Goal: Contribute content: Add original content to the website for others to see

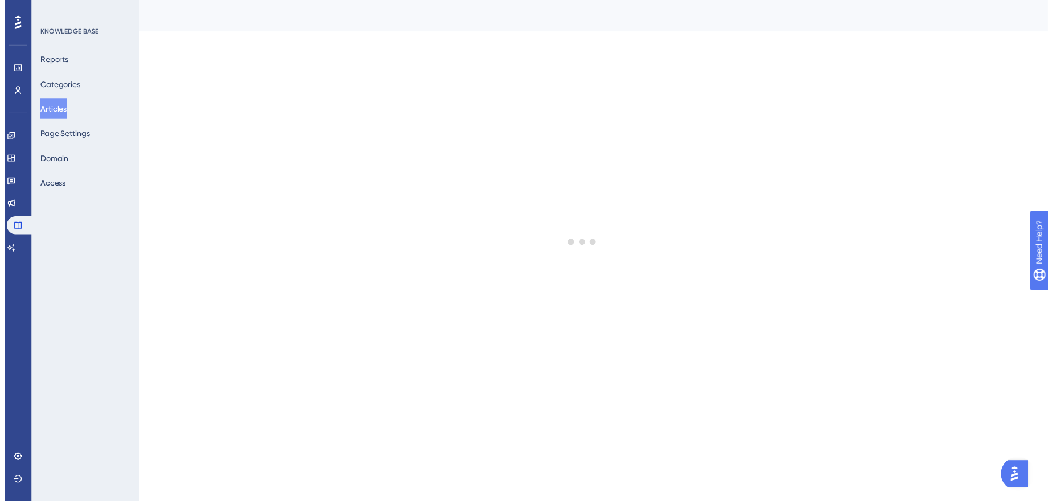
scroll to position [253, 0]
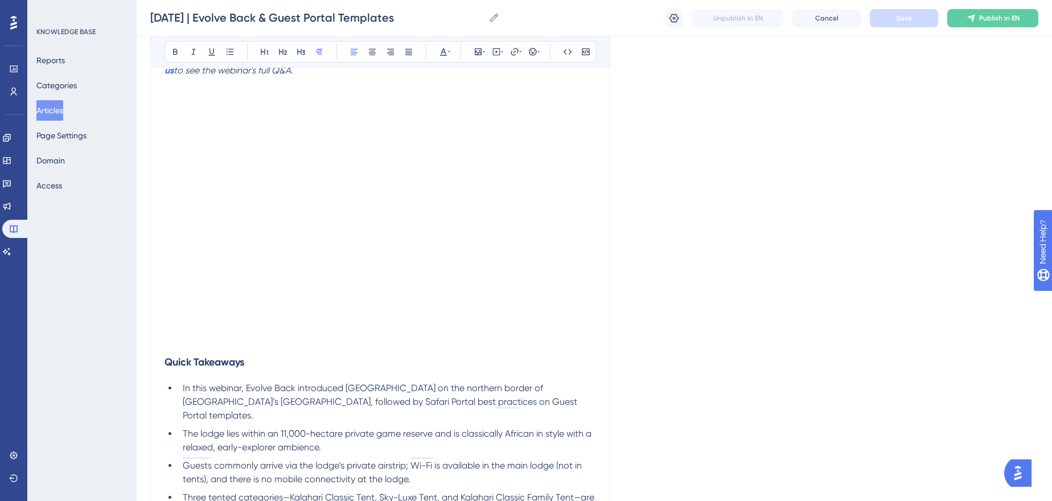
click at [266, 428] on span "The lodge lies within an 11,000-hectare private game reserve and is classically…" at bounding box center [388, 440] width 411 height 24
click at [314, 364] on h3 "Quick Takeaways" at bounding box center [381, 362] width 432 height 30
click at [320, 391] on span "In this webinar, Evolve Back introduced Gham Dhao Lodge on the northern border …" at bounding box center [381, 402] width 397 height 38
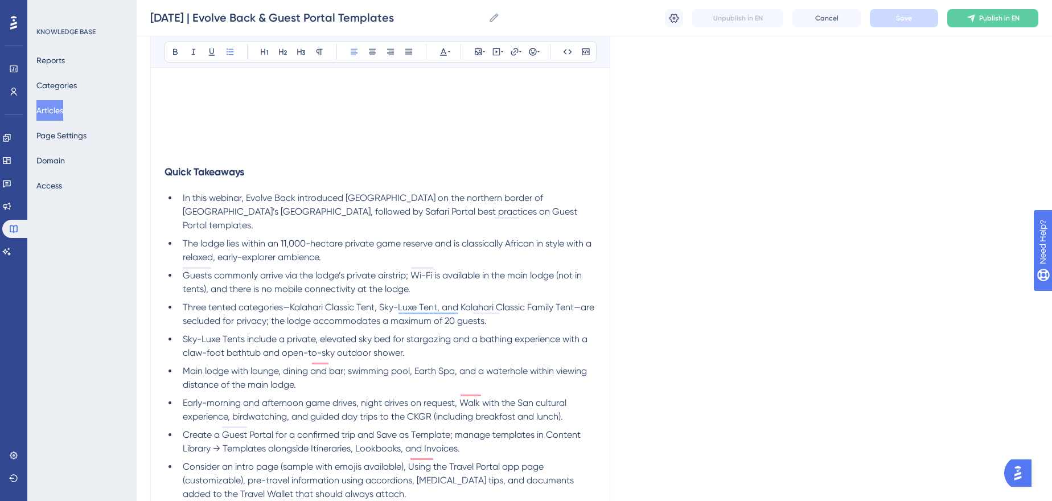
scroll to position [461, 0]
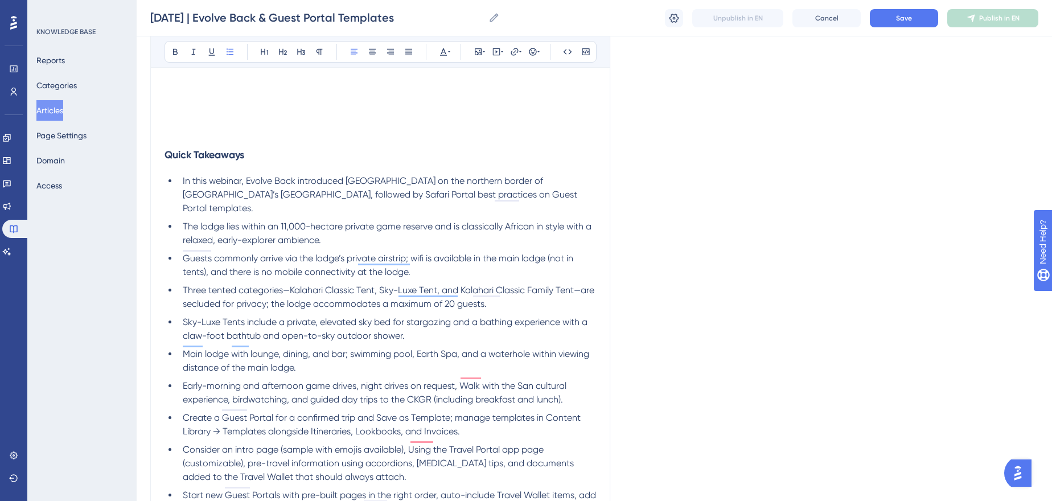
click at [241, 348] on span "Main lodge with lounge, dining, and bar; swimming pool, Earth Spa, and a waterh…" at bounding box center [387, 360] width 409 height 24
click at [329, 348] on span "Main lodge has a lounge, dining, and bar; swimming pool, Earth Spa, and a water…" at bounding box center [390, 360] width 414 height 24
click at [235, 350] on span "Main lodge has a lounge, dining, bar, swimming pool, Earth Spa, and a waterhole…" at bounding box center [389, 360] width 412 height 24
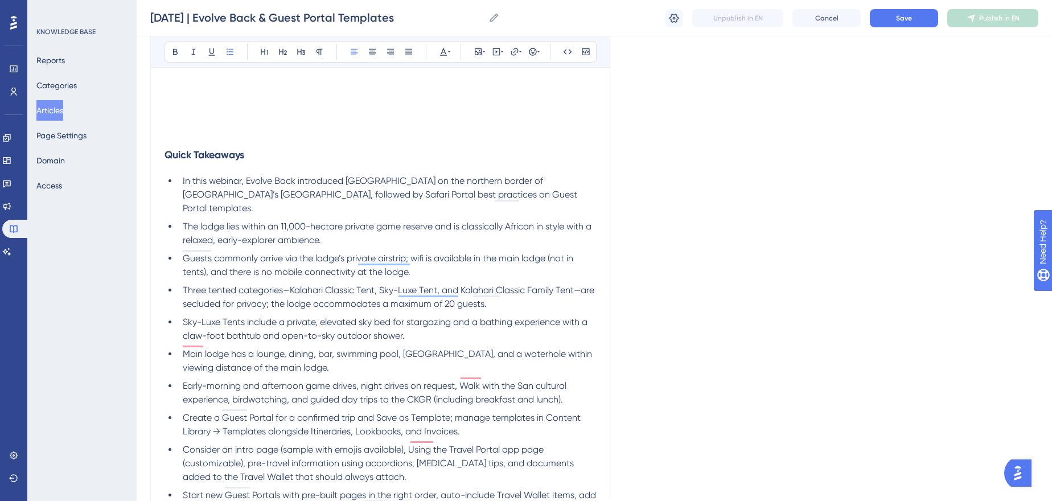
click at [232, 352] on span "Main lodge has a lounge, dining, bar, swimming pool, Earth Spa, and a waterhole…" at bounding box center [389, 360] width 412 height 24
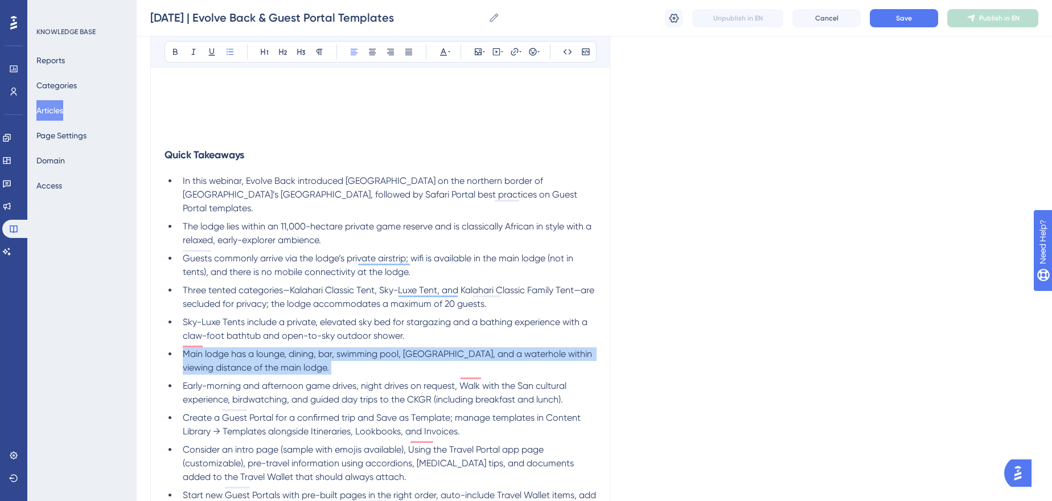
click at [232, 352] on span "Main lodge has a lounge, dining, bar, swimming pool, Earth Spa, and a waterhole…" at bounding box center [389, 360] width 412 height 24
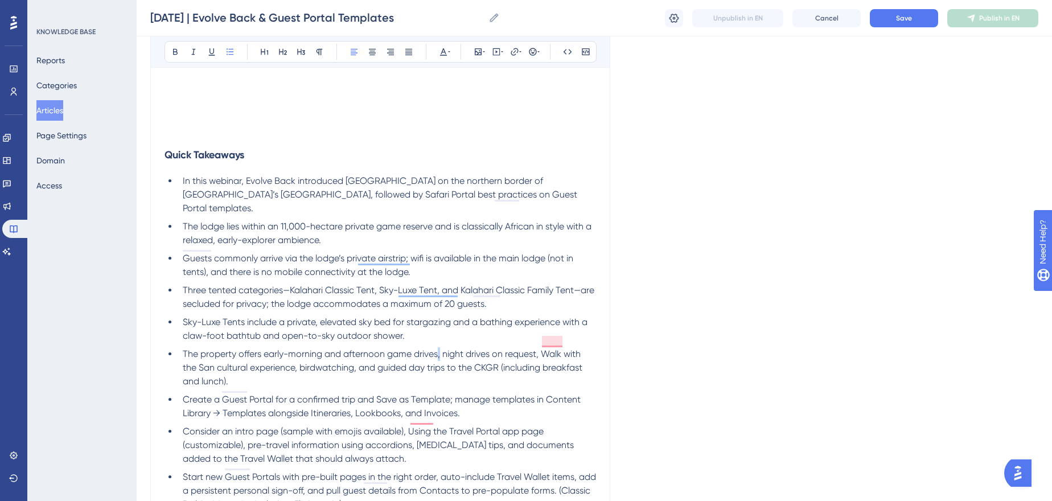
click at [437, 348] on span "The property offers early-morning and afternoon game drives, night drives on re…" at bounding box center [384, 367] width 402 height 38
click at [538, 348] on span "The property offers early-morning and afternoon game drives; night drives on re…" at bounding box center [384, 367] width 402 height 38
click at [296, 358] on span "The property offers early-morning and afternoon game drives; night drives on re…" at bounding box center [384, 367] width 402 height 38
click at [297, 358] on span "The property offers early-morning and afternoon game drives; night drives on re…" at bounding box center [384, 367] width 402 height 38
click at [356, 356] on span "The property offers early-morning and afternoon game drives; night drives on re…" at bounding box center [384, 367] width 402 height 38
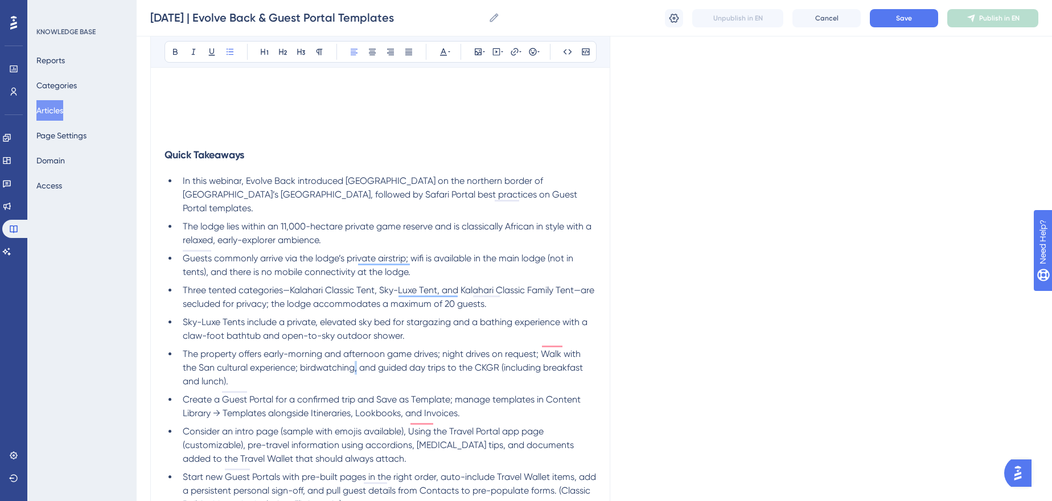
click at [355, 358] on span "The property offers early-morning and afternoon game drives; night drives on re…" at bounding box center [384, 367] width 402 height 38
click at [243, 397] on span "Create a Guest Portal for a confirmed trip and Save as Template; manage templat…" at bounding box center [383, 406] width 400 height 24
click at [323, 370] on li "The property offers early-morning and afternoon game drives; night drives on re…" at bounding box center [387, 367] width 418 height 41
click at [313, 194] on span "In this webinar, Evolve Back introduced Gham Dhao Lodge on the northern border …" at bounding box center [381, 194] width 397 height 38
click at [595, 197] on li "In this webinar, Evolve Back introduced Gham Dhao Lodge on the northern border …" at bounding box center [387, 194] width 418 height 41
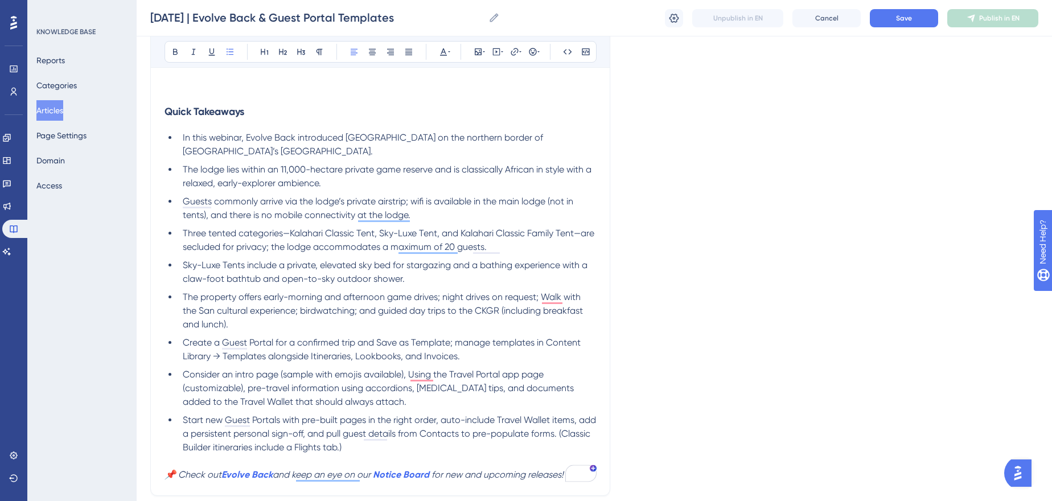
scroll to position [512, 0]
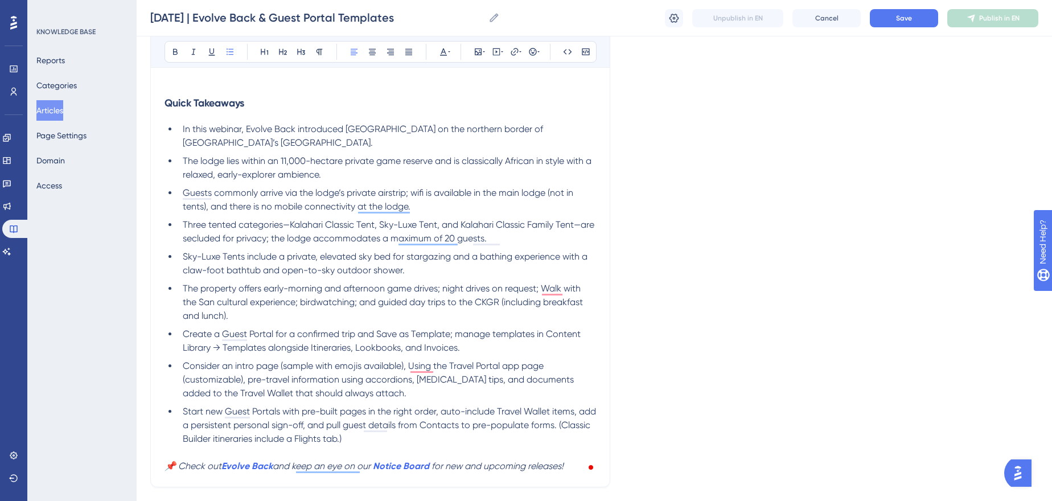
click at [181, 331] on li "Create a Guest Portal for a confirmed trip and Save as Template; manage templat…" at bounding box center [387, 340] width 418 height 27
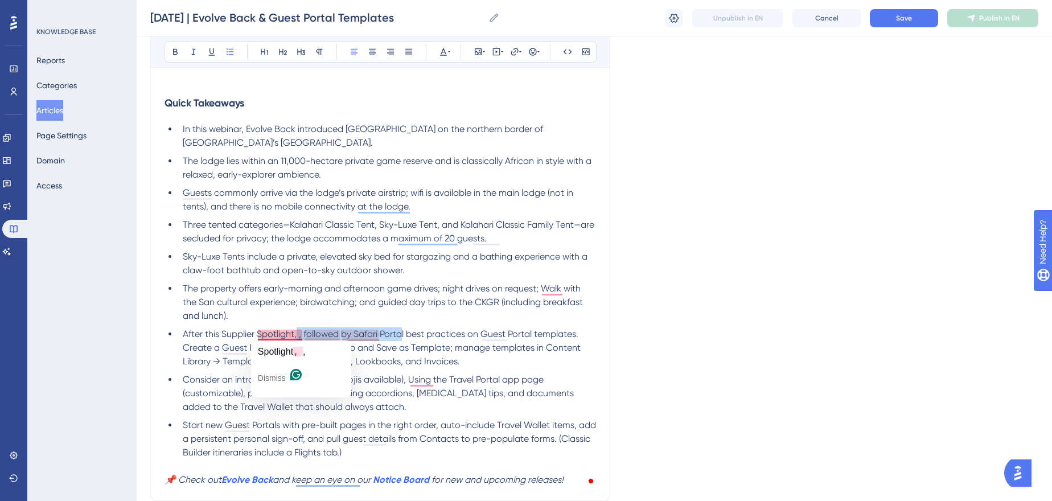
drag, startPoint x: 387, startPoint y: 331, endPoint x: 297, endPoint y: 333, distance: 90.5
click at [297, 333] on span "After this Supplier Spotlight, , followed by Safari Portal best practices on Gu…" at bounding box center [383, 347] width 400 height 38
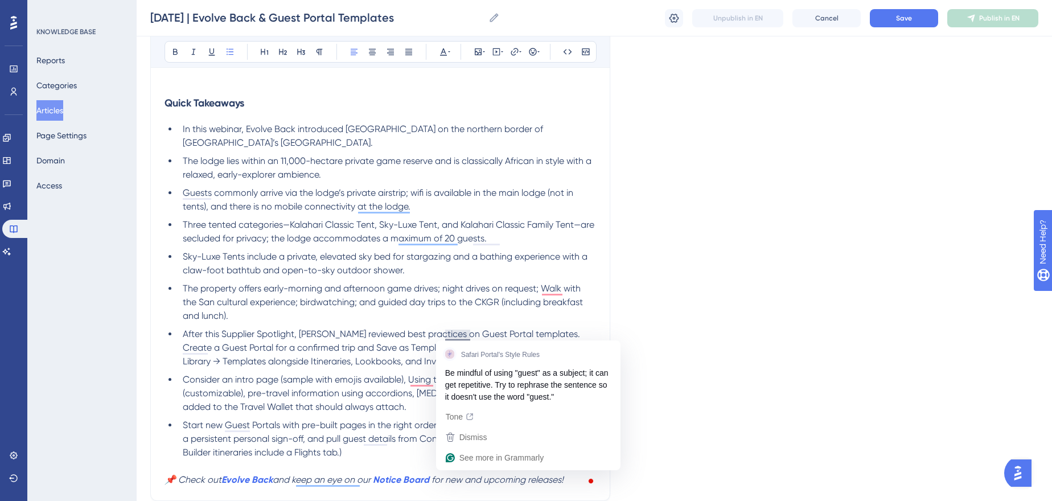
click at [444, 329] on span "After this Supplier Spotlight, Rachel reviewed best practices on Guest Portal t…" at bounding box center [383, 347] width 400 height 38
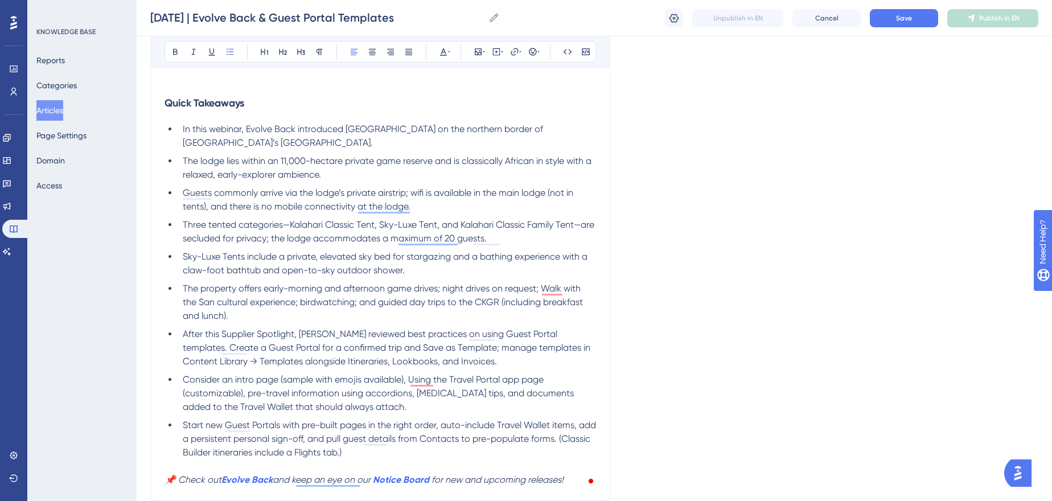
click at [565, 332] on span "After this Supplier Spotlight, Rachel reviewed best practices on using Guest Po…" at bounding box center [388, 347] width 410 height 38
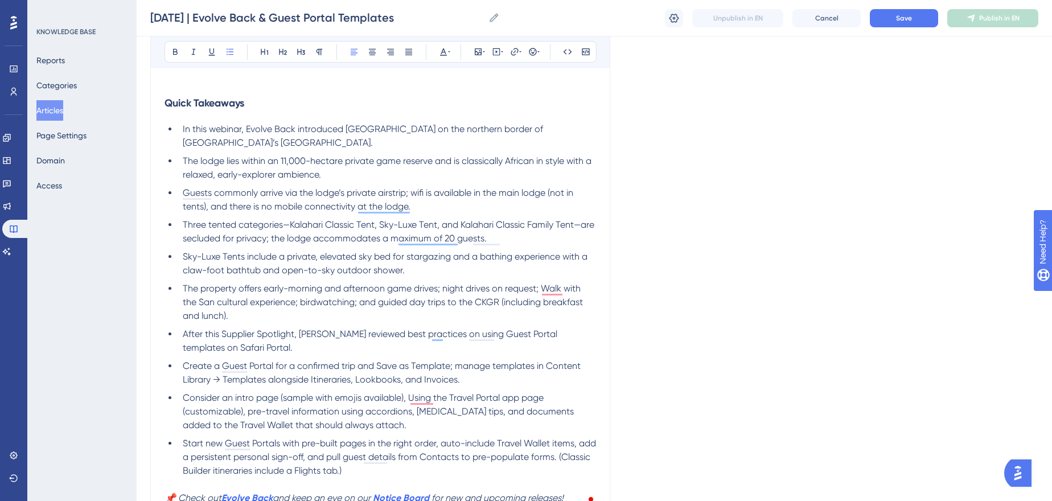
click at [376, 363] on span "Create a Guest Portal for a confirmed trip and Save as Template; manage templat…" at bounding box center [383, 372] width 400 height 24
click at [250, 375] on span "Create a Guest Portal for a confirmed trip and clicke Save Save as Template; ma…" at bounding box center [388, 372] width 411 height 24
copy span "→"
click at [402, 362] on span "Create a Guest Portal for a confirmed trip and clicke Save Save as Template; ma…" at bounding box center [388, 372] width 411 height 24
click at [422, 361] on span "Create a Guest Portal for a confirmed trip and clicke Save Save as Template; ma…" at bounding box center [388, 372] width 411 height 24
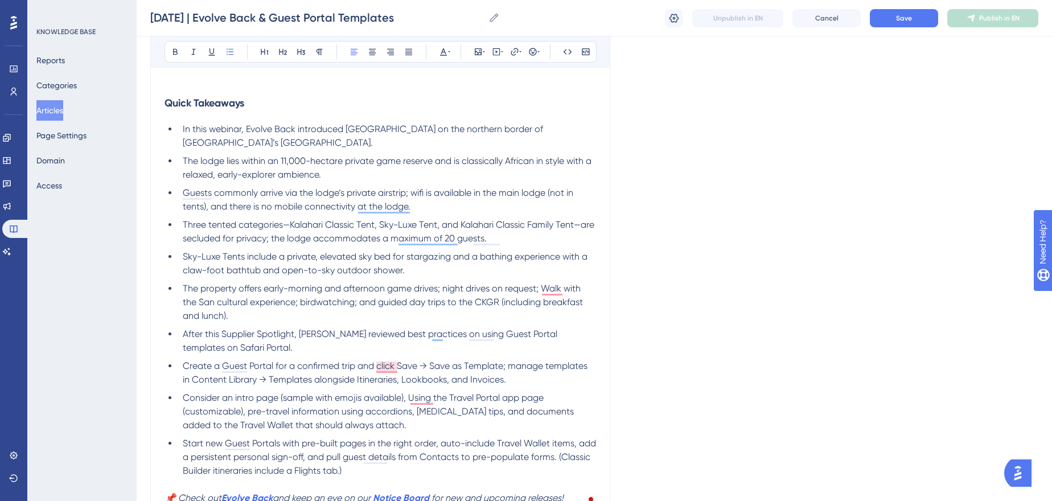
click at [504, 363] on span "Create a Guest Portal for a confirmed trip and click Save → Save as Template; m…" at bounding box center [386, 372] width 407 height 24
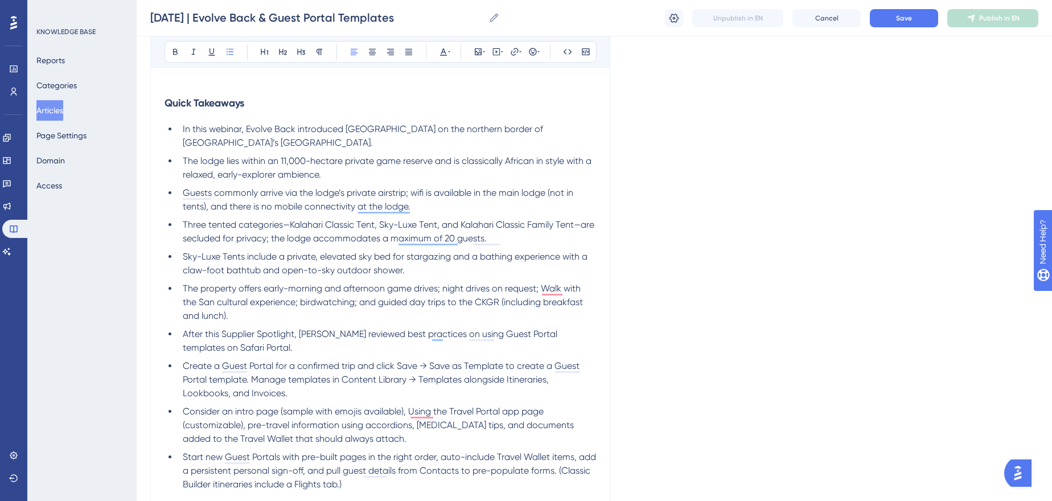
drag, startPoint x: 505, startPoint y: 375, endPoint x: 534, endPoint y: 383, distance: 30.3
click at [506, 375] on span "Create a Guest Portal for a confirmed trip and click Save → Save as Template to…" at bounding box center [382, 379] width 399 height 38
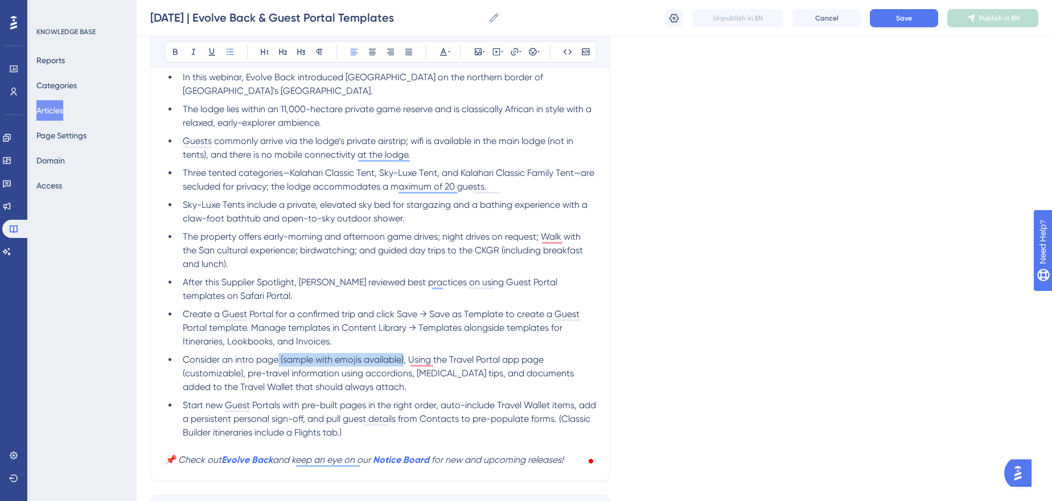
drag, startPoint x: 278, startPoint y: 361, endPoint x: 405, endPoint y: 364, distance: 126.4
click at [405, 364] on span "Consider an intro page (sample with emojis available), Using the Travel Portal …" at bounding box center [379, 373] width 393 height 38
click at [388, 364] on span "Consider an intro page (sample with emojis available), Using the Travel Portal …" at bounding box center [379, 373] width 393 height 38
click at [366, 362] on span "Consider an intro page (sample with emojis available), Using the Travel Portal …" at bounding box center [379, 373] width 393 height 38
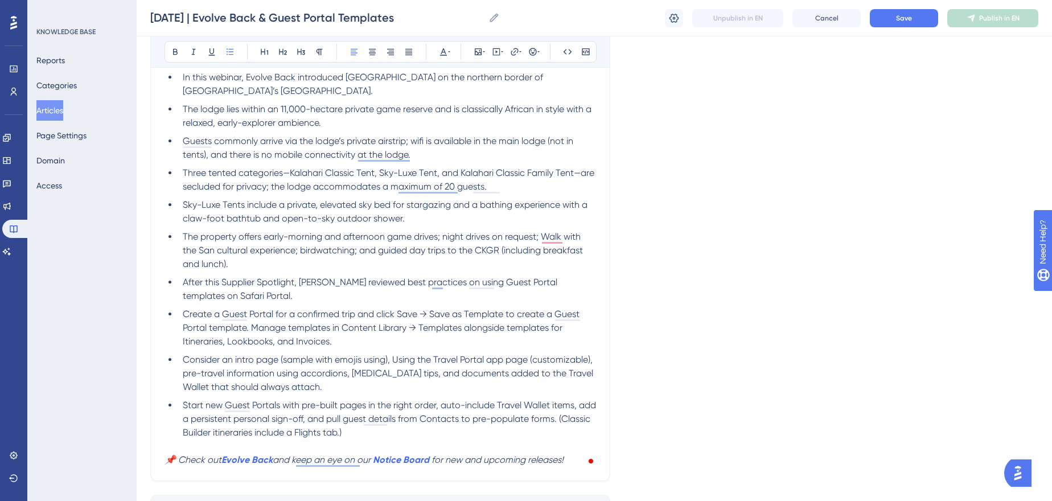
click at [394, 356] on span "Consider an intro page (sample with emojis using), Using the Travel Portal app …" at bounding box center [389, 373] width 413 height 38
click at [413, 357] on span "Consider an intro page (sample with emojis available), Using the Travel Portal …" at bounding box center [379, 373] width 393 height 38
click at [525, 355] on span "Consider an intro page (sample with emojis available), "using the Travel Portal…" at bounding box center [379, 373] width 393 height 38
click at [245, 375] on span "Consider an intro page (sample with emojis available), "using the Travel Portal…" at bounding box center [379, 373] width 393 height 38
click at [466, 375] on span "Consider an intro page (sample with emojis available), "using the Travel Portal…" at bounding box center [381, 373] width 396 height 38
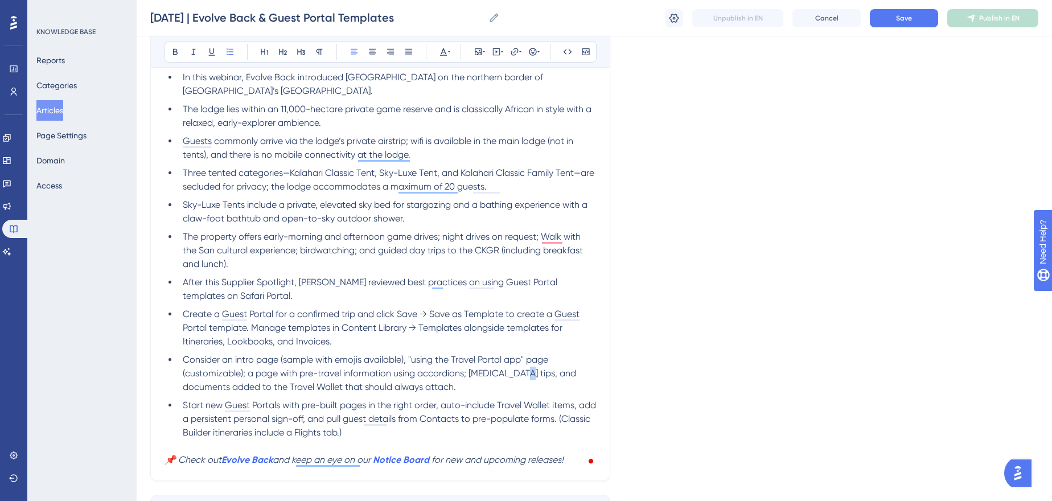
click at [516, 377] on span "Consider an intro page (sample with emojis available), "using the Travel Portal…" at bounding box center [381, 373] width 396 height 38
click at [513, 375] on span "Consider an intro page (sample with emojis available), "using the Travel Portal…" at bounding box center [381, 373] width 396 height 38
click at [424, 388] on span "Consider an intro page (sample with emojis available), "using the Travel Portal…" at bounding box center [383, 373] width 401 height 38
drag, startPoint x: 243, startPoint y: 368, endPoint x: 182, endPoint y: 368, distance: 60.3
click at [183, 368] on span "Consider an intro page (sample with emojis available), "using the Travel Portal…" at bounding box center [383, 373] width 401 height 38
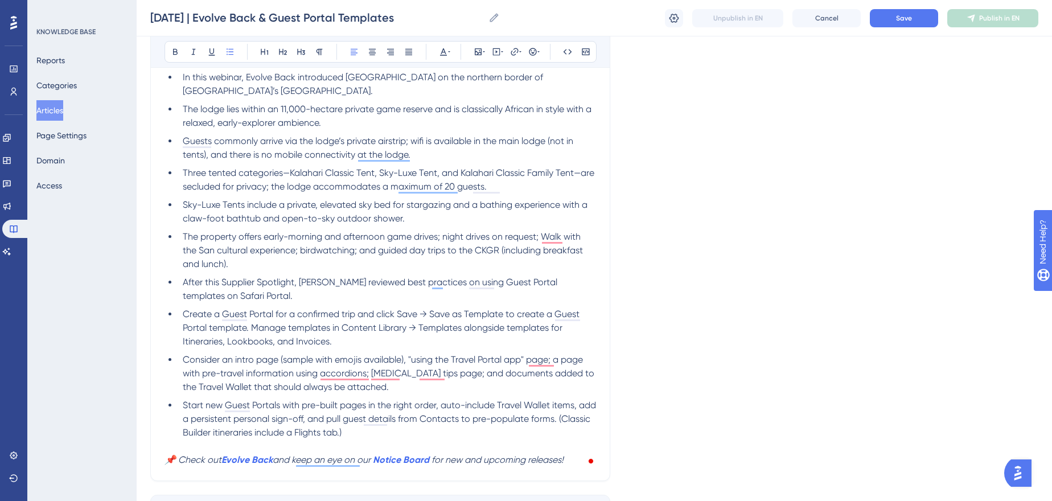
click at [223, 361] on span "Consider an intro page (sample with emojis available), "using the Travel Portal…" at bounding box center [390, 373] width 414 height 38
click at [324, 356] on span "Consider including an intro page (sample with emojis available), "using the Tra…" at bounding box center [387, 373] width 409 height 38
click at [412, 354] on span "Consider including an intro page (a sample with emojis available), "using the T…" at bounding box center [378, 373] width 391 height 38
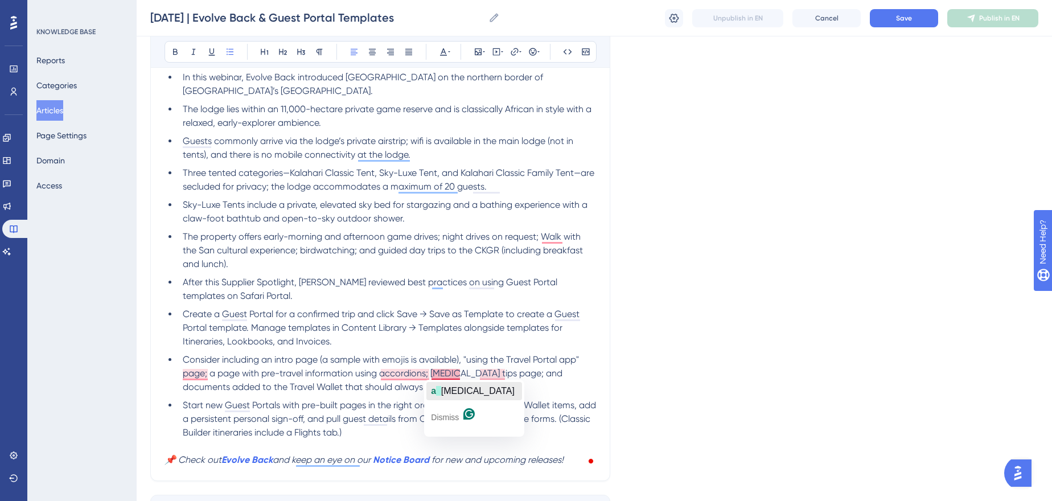
click at [450, 391] on span "jet-lag" at bounding box center [477, 391] width 73 height 10
click at [535, 371] on span "Consider including an intro page (a sample with emojis is available), "using th…" at bounding box center [382, 373] width 399 height 38
click at [577, 419] on span "Start new Guest Portals with pre-built pages in the right order, auto-include T…" at bounding box center [391, 419] width 416 height 38
click at [328, 433] on span "Start new Guest Portals with pre-built pages in the right order, auto-include T…" at bounding box center [391, 419] width 416 height 38
click at [332, 431] on span "Start new Guest Portals with pre-built pages in the right order, auto-include T…" at bounding box center [391, 419] width 416 height 38
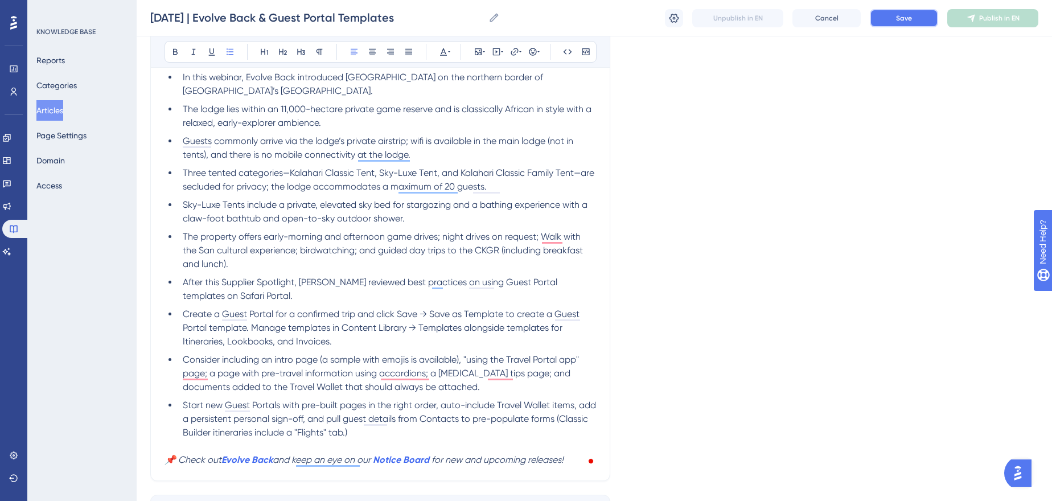
click at [879, 11] on button "Save" at bounding box center [904, 18] width 68 height 18
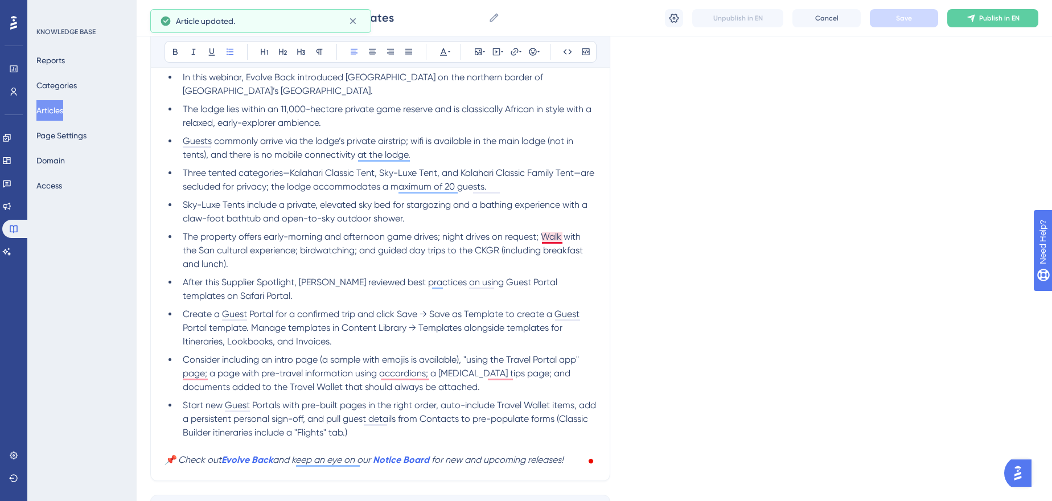
click at [545, 233] on span "The property offers early-morning and afternoon game drives; night drives on re…" at bounding box center [384, 250] width 402 height 38
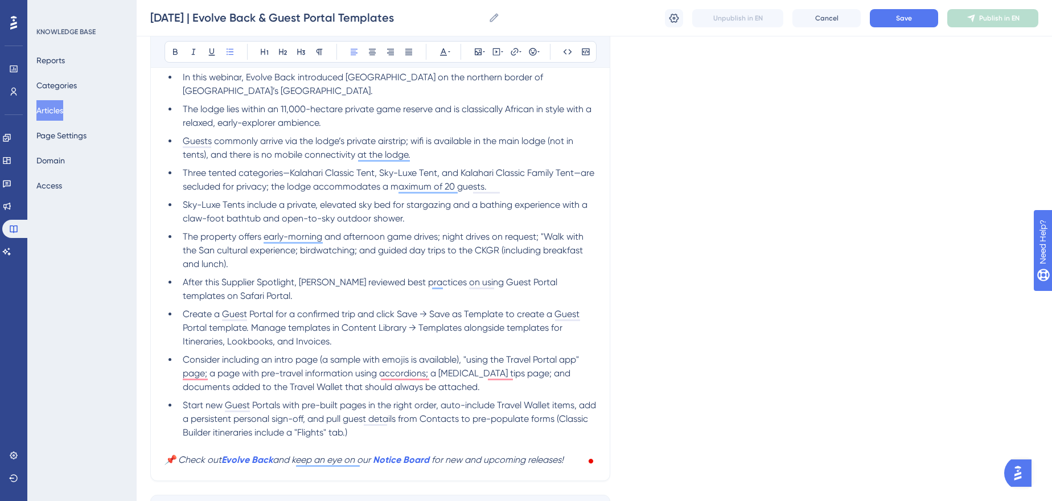
click at [212, 254] on span "The property offers early-morning and afternoon game drives; night drives on re…" at bounding box center [384, 250] width 403 height 38
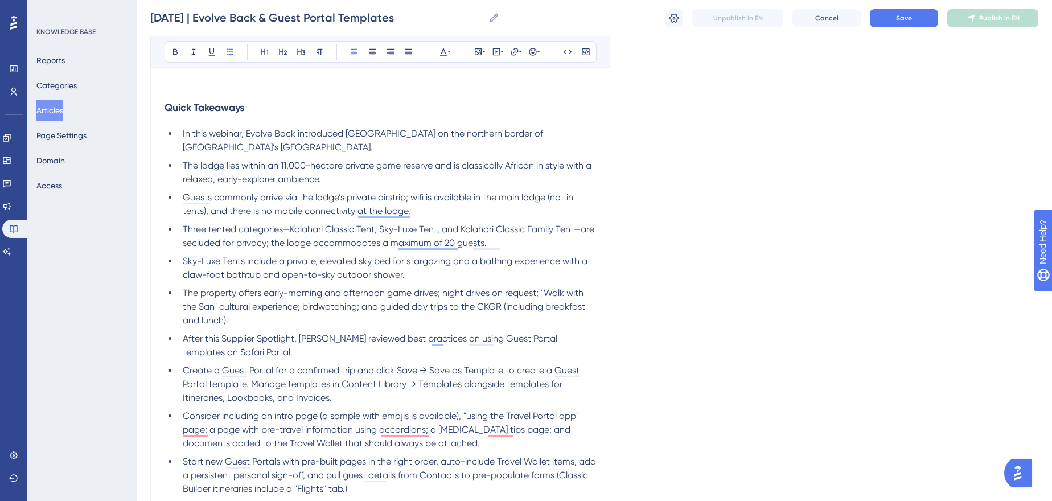
scroll to position [461, 0]
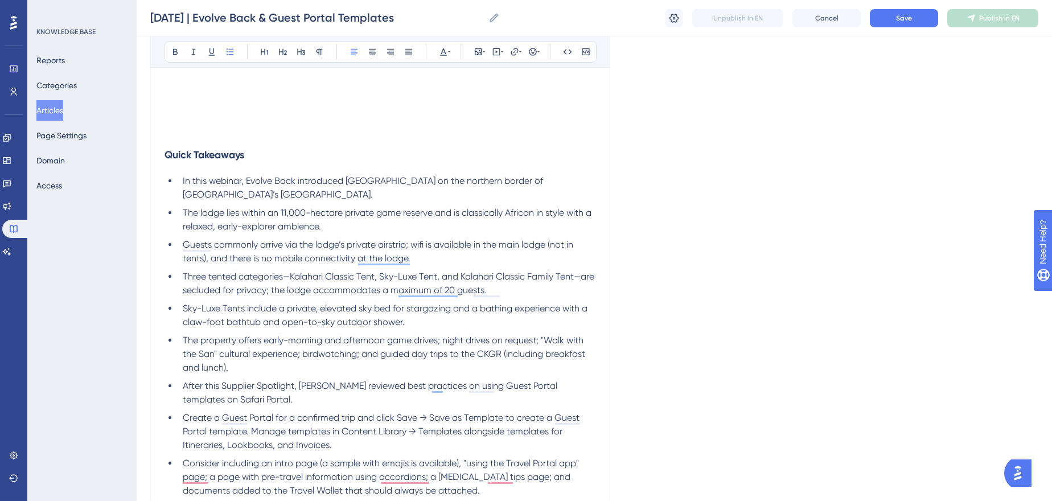
click at [483, 355] on span "The property offers early-morning and afternoon game drives; night drives on re…" at bounding box center [385, 354] width 405 height 38
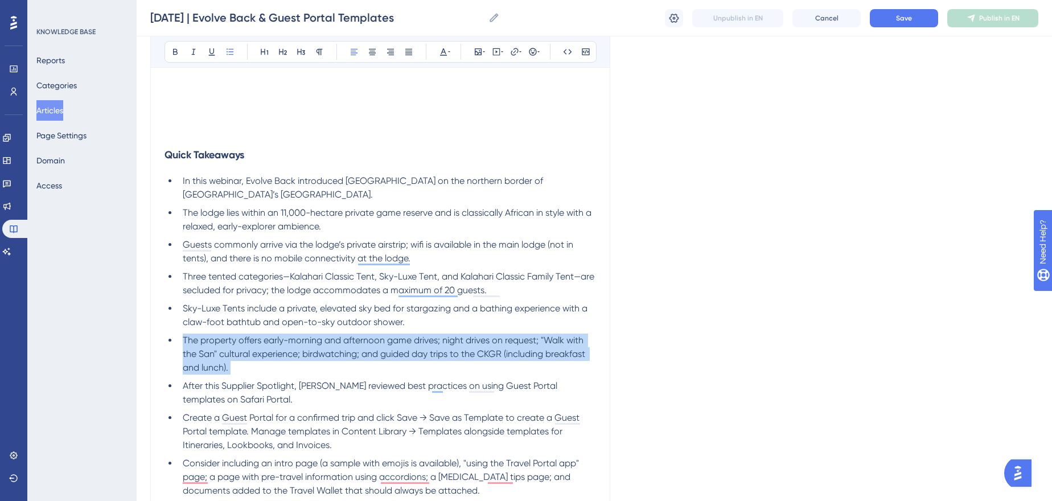
click at [483, 355] on span "The property offers early-morning and afternoon game drives; night drives on re…" at bounding box center [385, 354] width 405 height 38
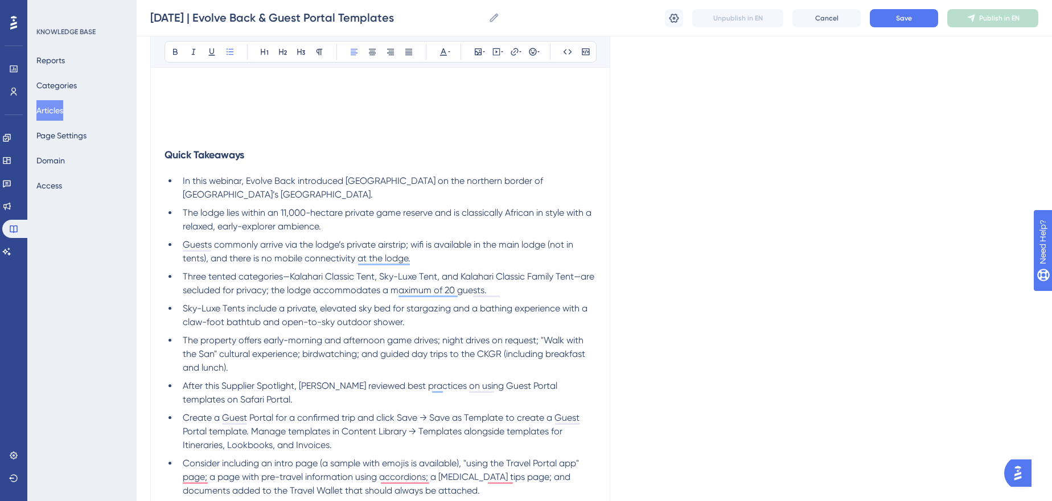
click at [487, 355] on span "The property offers early-morning and afternoon game drives; night drives on re…" at bounding box center [385, 354] width 405 height 38
copy span "CKGR"
click at [317, 192] on li "In this webinar, Evolve Back introduced Gham Dhao Lodge on the northern border …" at bounding box center [387, 187] width 418 height 27
click at [312, 192] on span "In this webinar, Evolve Back introduced Gham Dhao Lodge on the northern border …" at bounding box center [364, 187] width 363 height 24
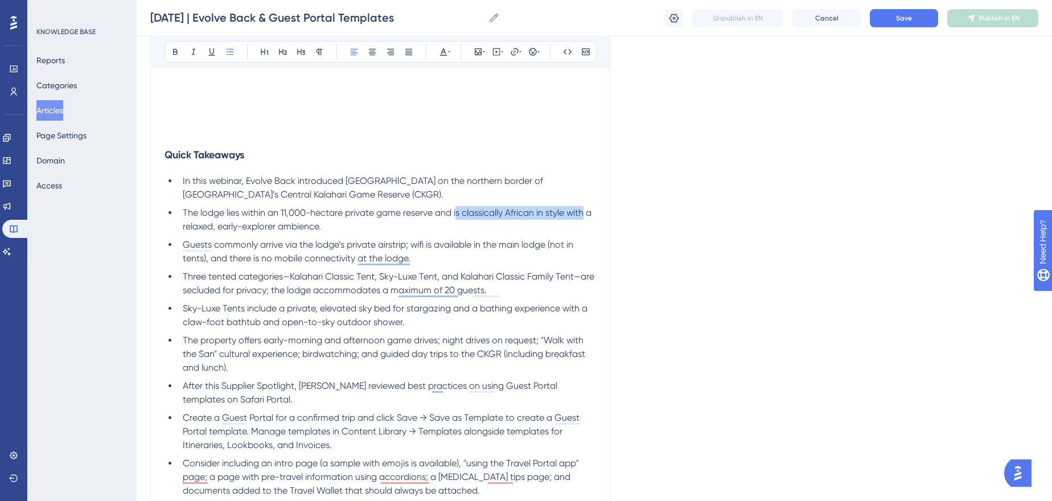
drag, startPoint x: 458, startPoint y: 213, endPoint x: 589, endPoint y: 215, distance: 131.0
click at [589, 215] on span "The lodge lies within an 11,000-hectare private game reserve and is classically…" at bounding box center [388, 219] width 411 height 24
click at [276, 226] on li "The lodge lies within an 11,000-hectare private game reserve and has a relaxed,…" at bounding box center [387, 219] width 418 height 27
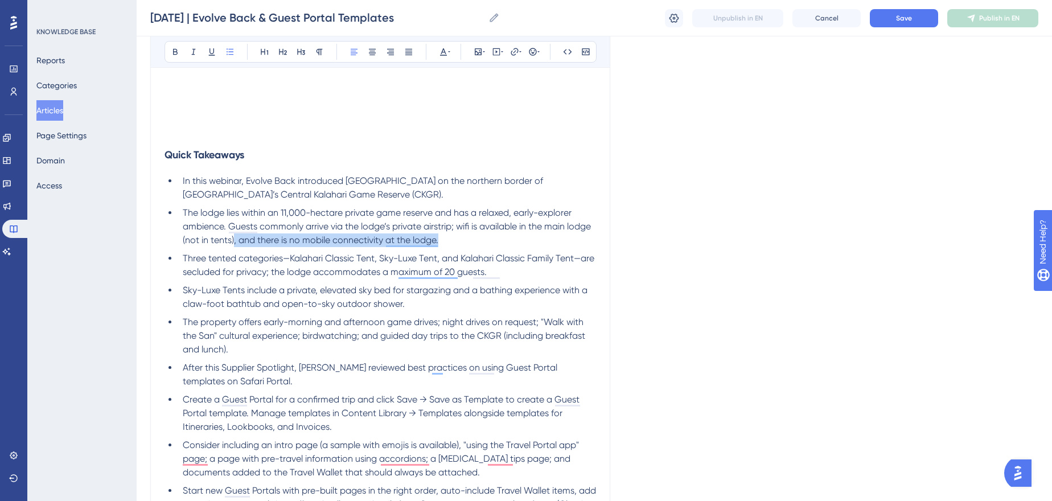
drag, startPoint x: 461, startPoint y: 243, endPoint x: 233, endPoint y: 236, distance: 227.2
click at [233, 236] on li "The lodge lies within an 11,000-hectare private game reserve and has a relaxed,…" at bounding box center [387, 226] width 418 height 41
click at [187, 254] on span "Three tented categories—Kalahari Classic Tent, Sky-Luxe Tent, and Kalahari Clas…" at bounding box center [390, 265] width 414 height 24
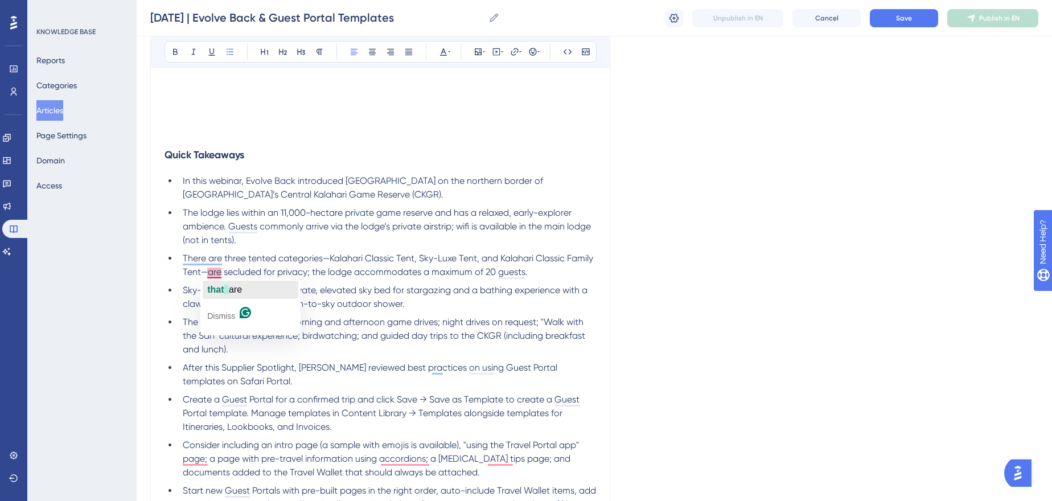
click at [217, 285] on span "that" at bounding box center [215, 290] width 17 height 10
click at [377, 271] on span "There are three tented categories—Kalahari Classic Tent, Sky-Luxe Tent, and Kal…" at bounding box center [389, 265] width 413 height 24
click at [329, 269] on span "There are three tented categories—Kalahari Classic Tent, Sky-Luxe Tent, and Kal…" at bounding box center [389, 265] width 413 height 24
click at [898, 19] on span "Save" at bounding box center [904, 18] width 16 height 9
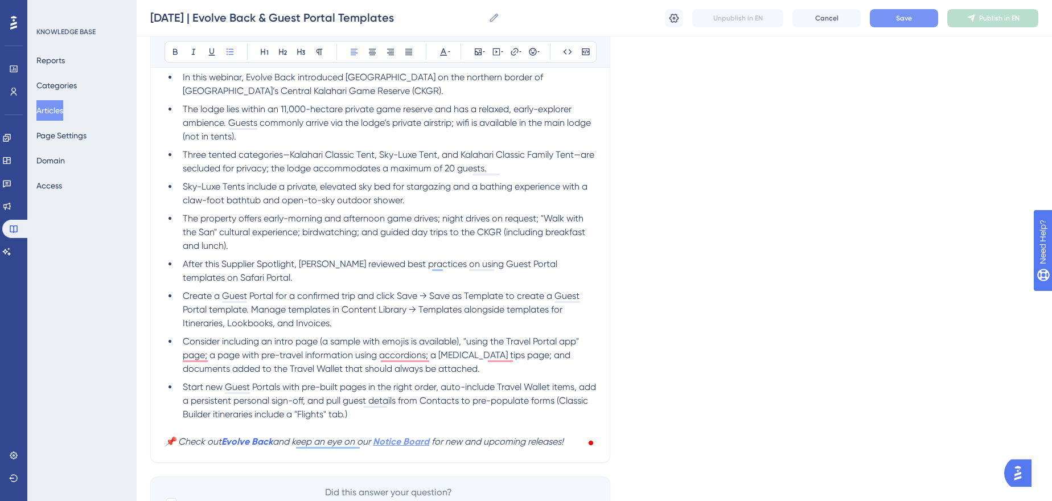
click at [412, 442] on strong "Notice Board" at bounding box center [401, 441] width 56 height 11
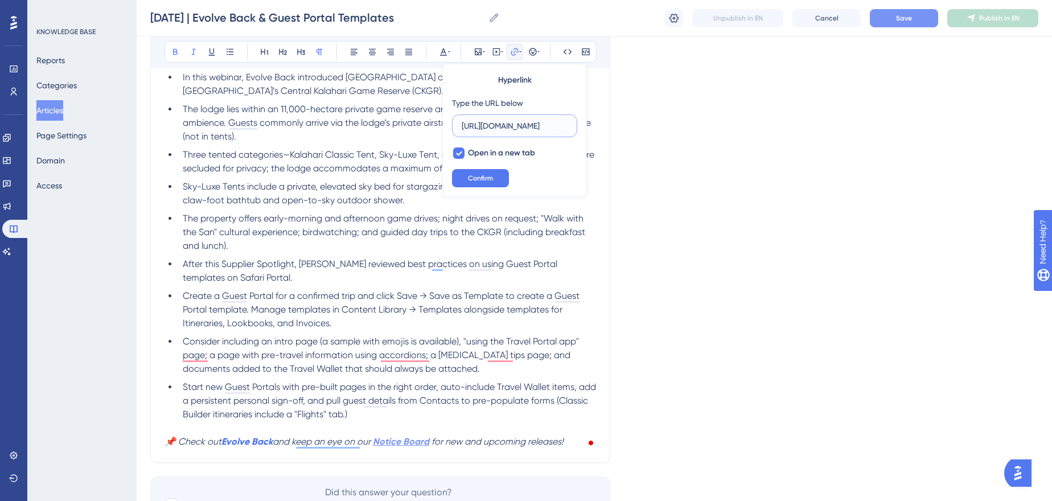
scroll to position [0, 27]
click at [260, 440] on strong "Evolve Back" at bounding box center [246, 441] width 51 height 11
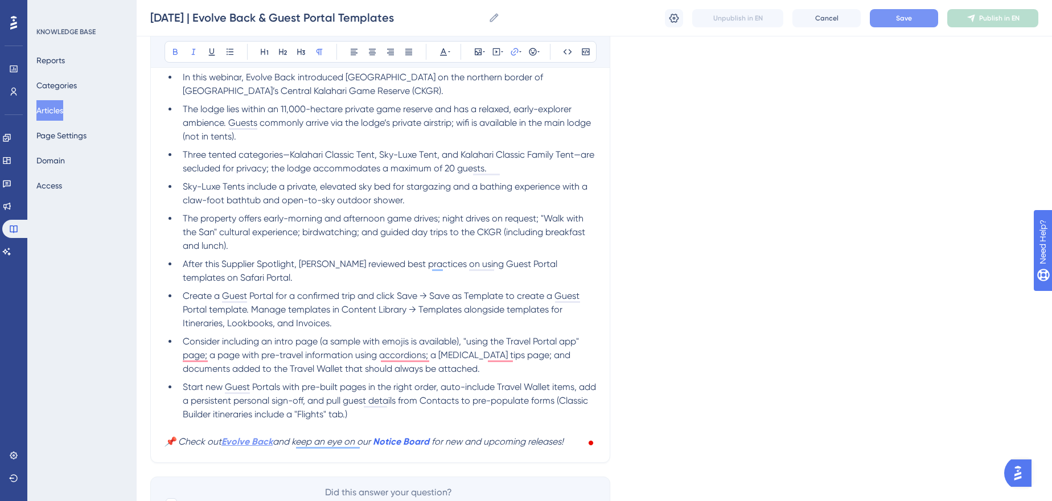
click at [254, 438] on strong "Evolve Back" at bounding box center [246, 441] width 51 height 11
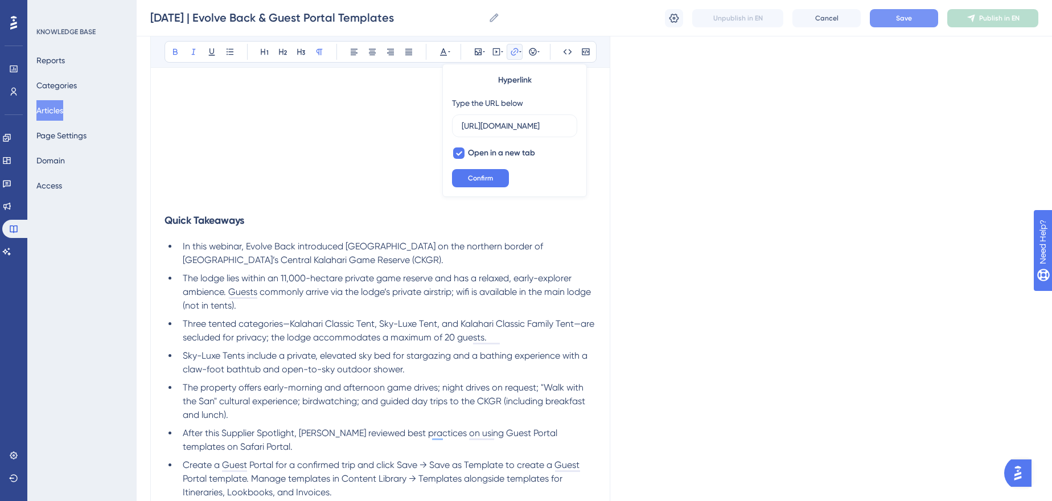
scroll to position [357, 0]
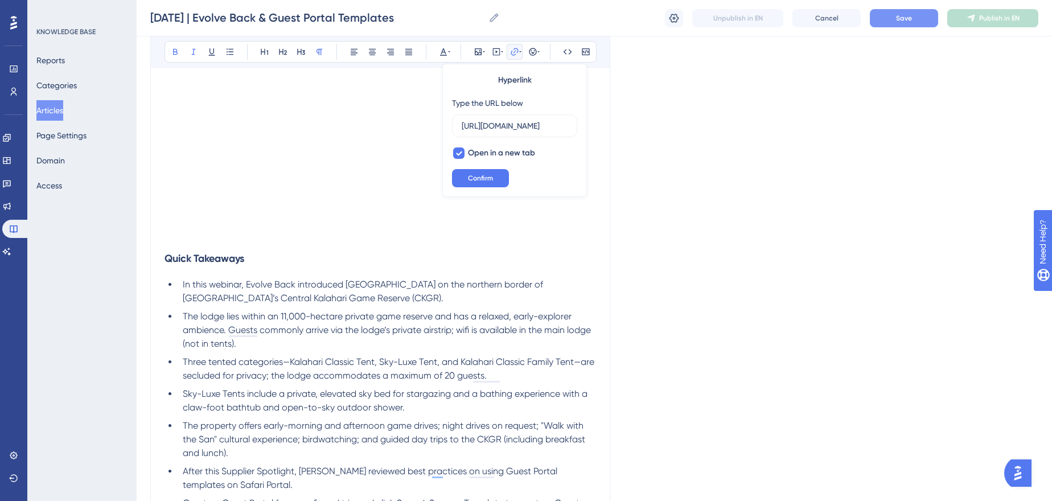
click at [899, 11] on button "Save" at bounding box center [904, 18] width 68 height 18
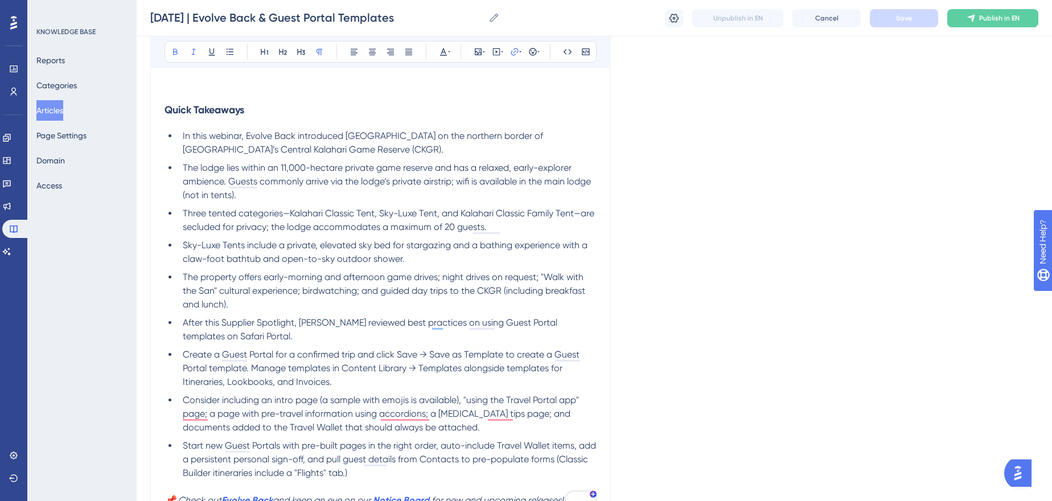
scroll to position [517, 0]
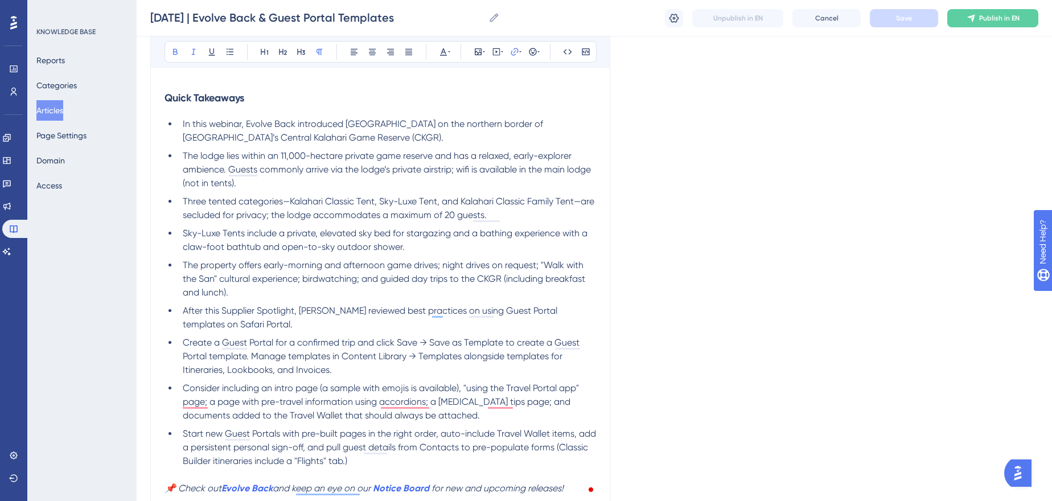
drag, startPoint x: 471, startPoint y: 245, endPoint x: 530, endPoint y: 211, distance: 68.1
click at [471, 246] on li "Sky-Luxe Tents include a private, elevated sky bed for stargazing and a bathing…" at bounding box center [387, 240] width 418 height 27
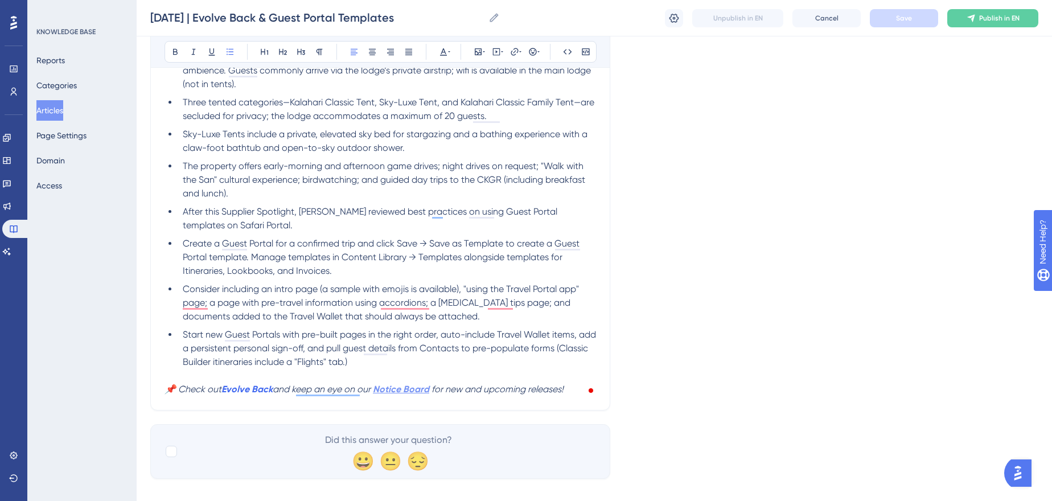
scroll to position [621, 0]
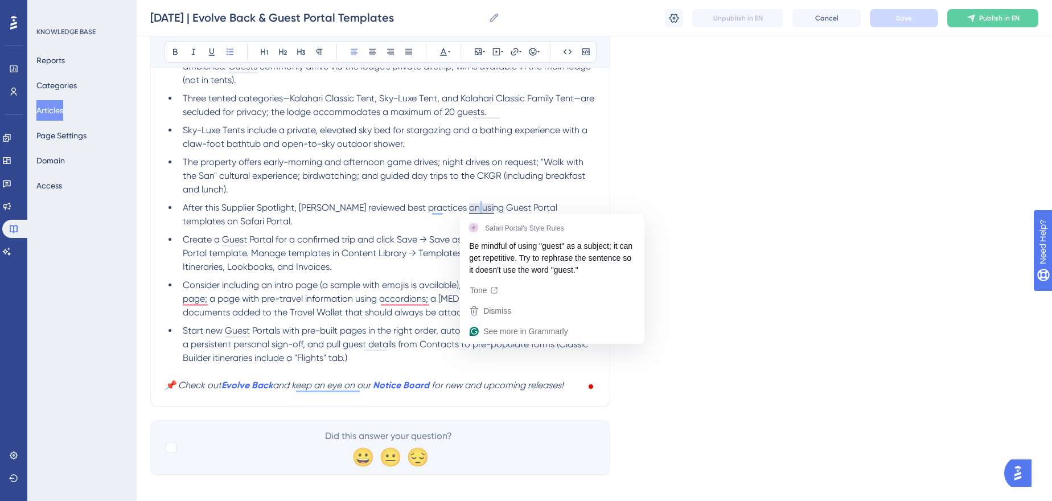
click at [474, 206] on span "After this Supplier Spotlight, Rachel reviewed best practices on using Guest Po…" at bounding box center [371, 214] width 377 height 24
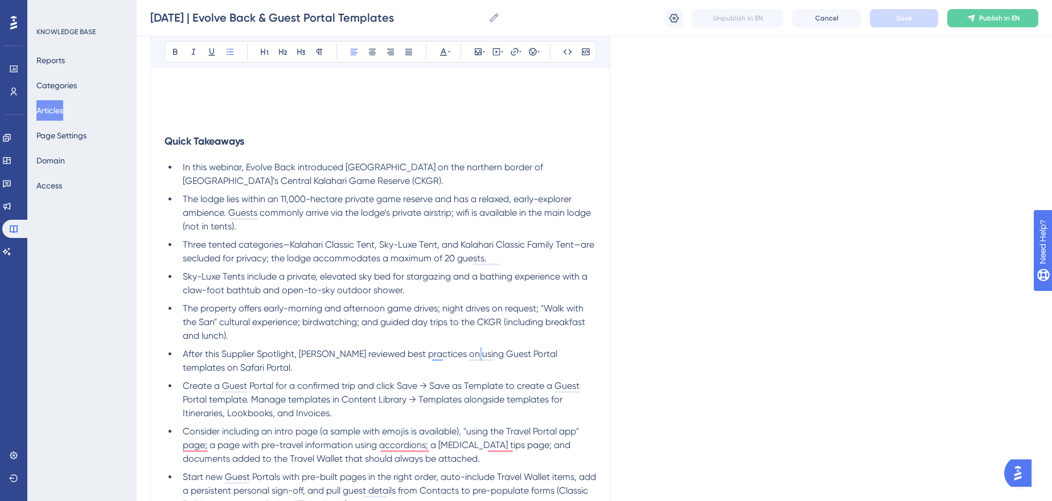
scroll to position [466, 0]
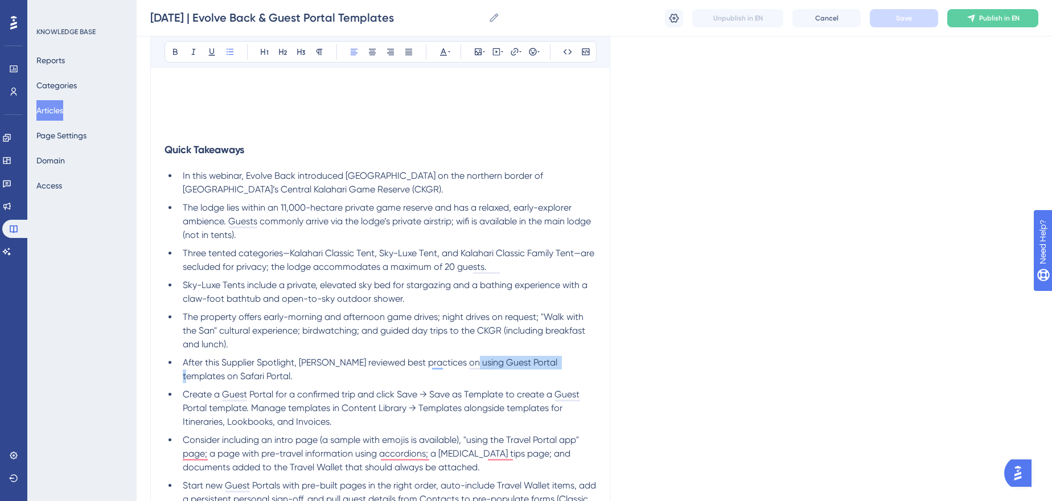
click at [560, 360] on span "After this Supplier Spotlight, Rachel reviewed best practices on using Guest Po…" at bounding box center [371, 369] width 377 height 24
click at [560, 362] on span "After this Supplier Spotlight, Rachel reviewed best practices on using Guest Po…" at bounding box center [371, 369] width 377 height 24
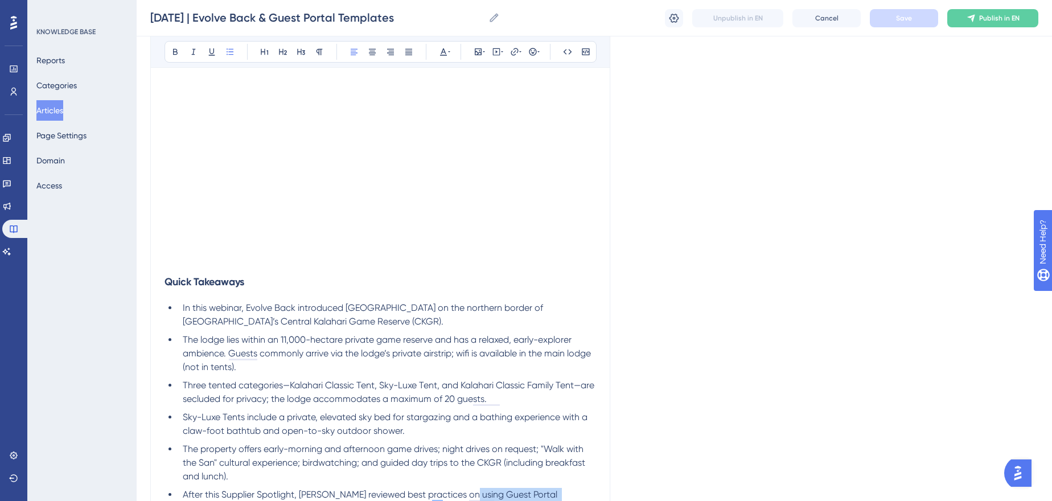
scroll to position [310, 0]
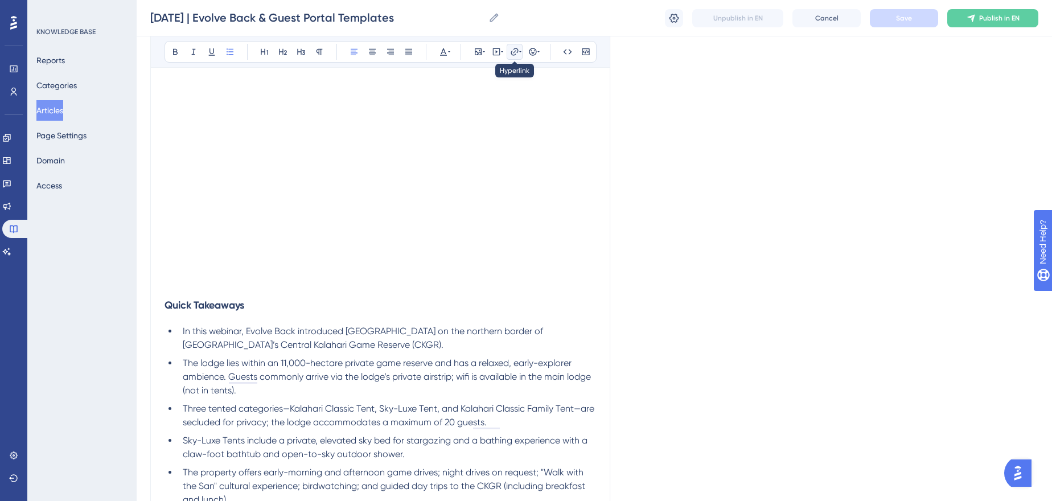
click at [515, 55] on icon at bounding box center [514, 51] width 9 height 9
type input "https://help.safariportal.app/en/articles/15311-what-is-everything-i-need-to-kn…"
click at [463, 158] on div at bounding box center [459, 153] width 14 height 14
checkbox input "true"
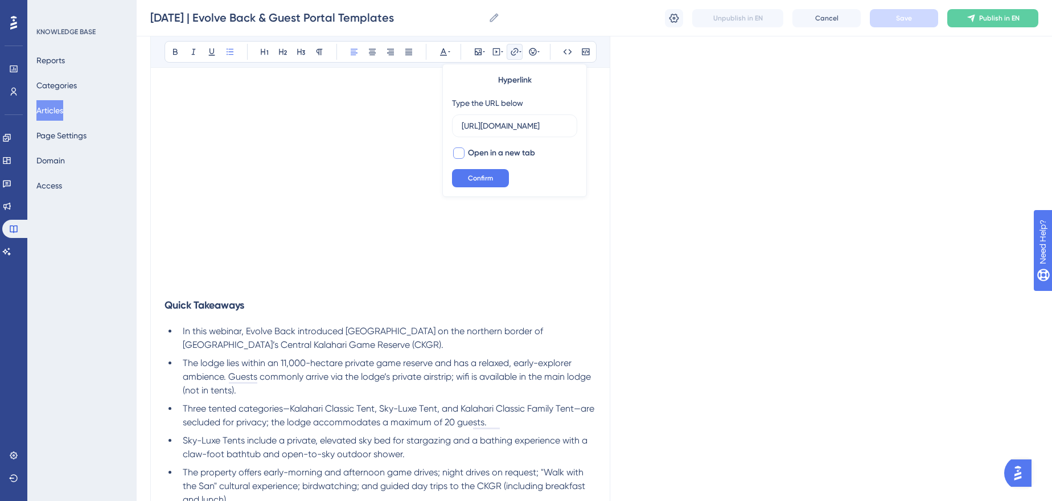
scroll to position [0, 0]
click at [470, 174] on span "Confirm" at bounding box center [480, 178] width 25 height 9
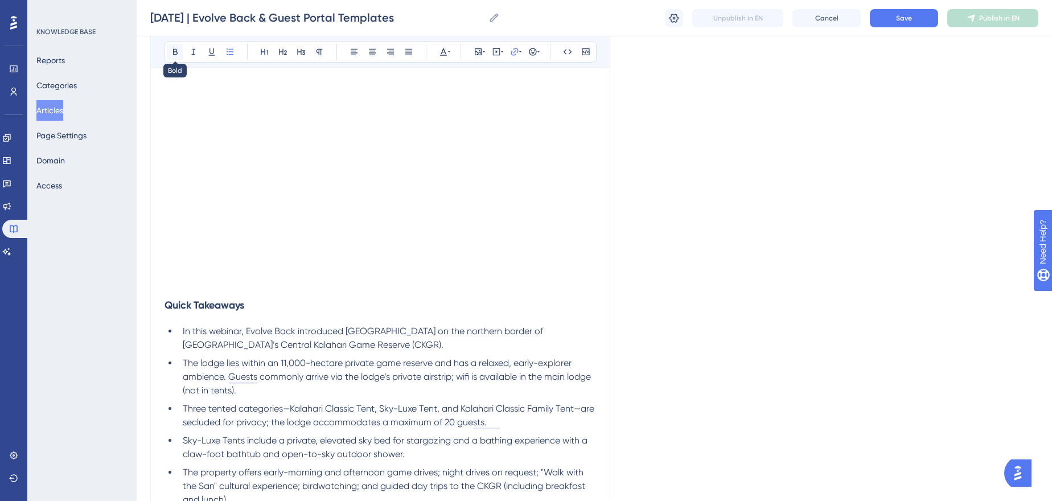
click at [172, 50] on icon at bounding box center [175, 51] width 9 height 9
click at [900, 24] on button "Save" at bounding box center [904, 18] width 68 height 18
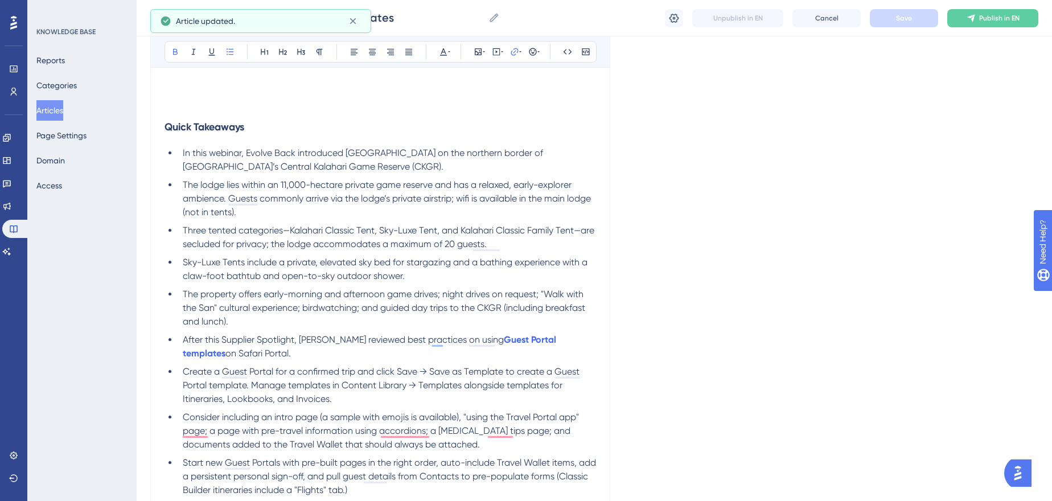
scroll to position [569, 0]
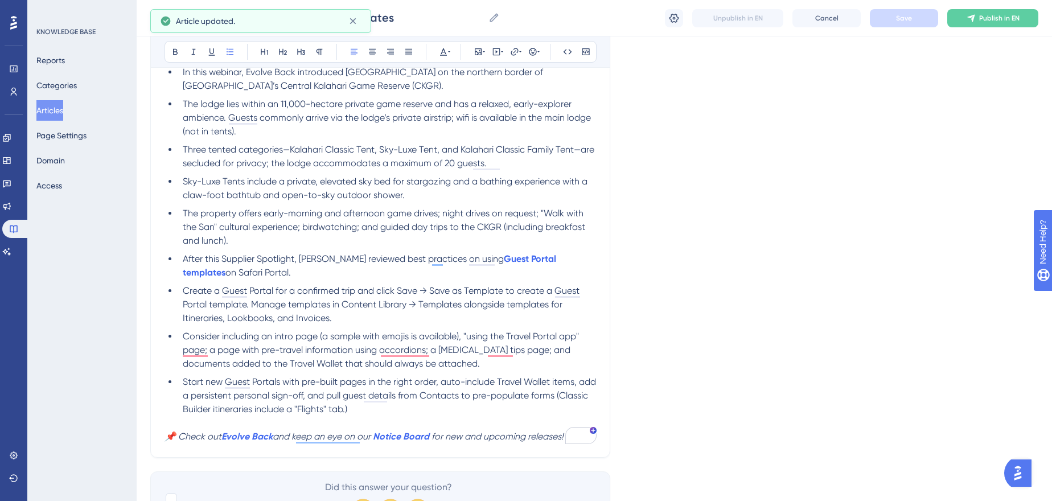
click at [469, 291] on span "Create a Guest Portal for a confirmed trip and click Save → Save as Template to…" at bounding box center [382, 304] width 399 height 38
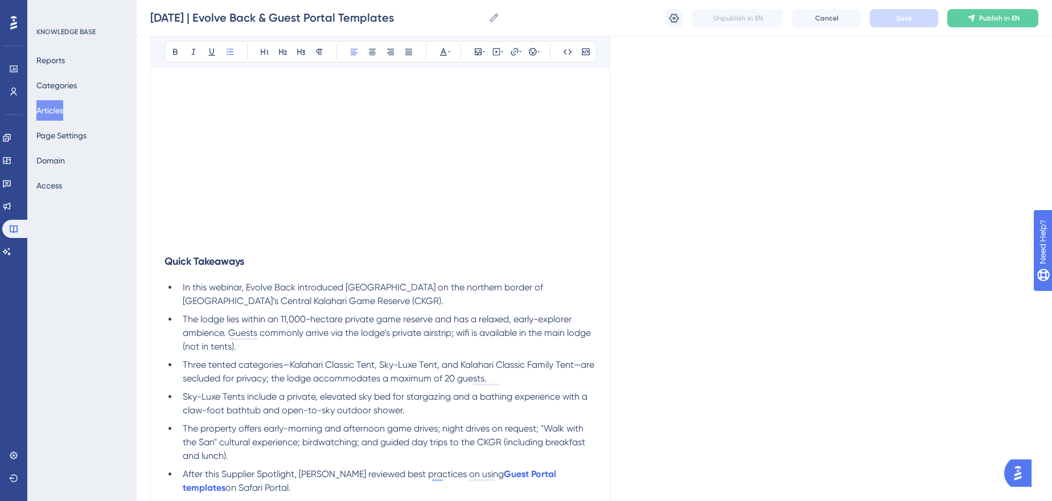
scroll to position [371, 0]
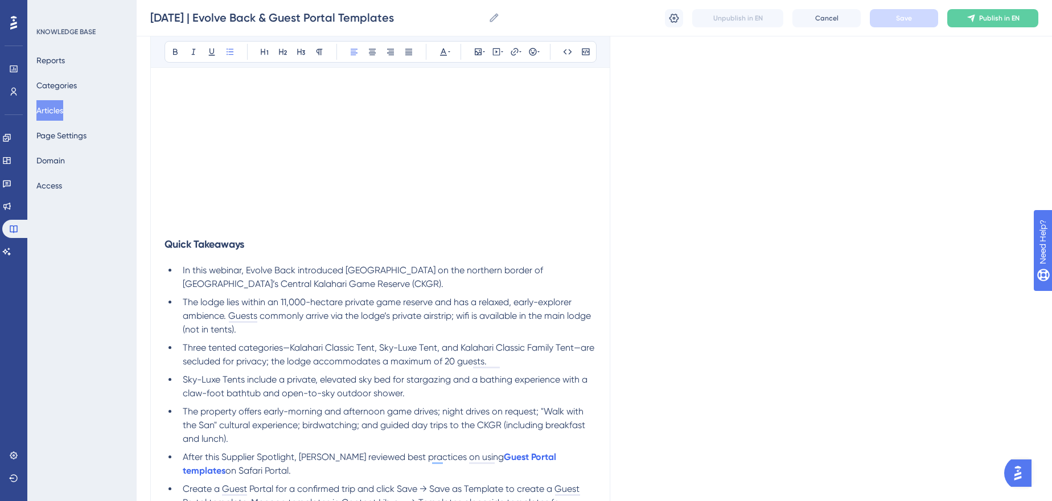
click at [346, 318] on span "The lodge lies within an 11,000-hectare private game reserve and has a relaxed,…" at bounding box center [388, 316] width 410 height 38
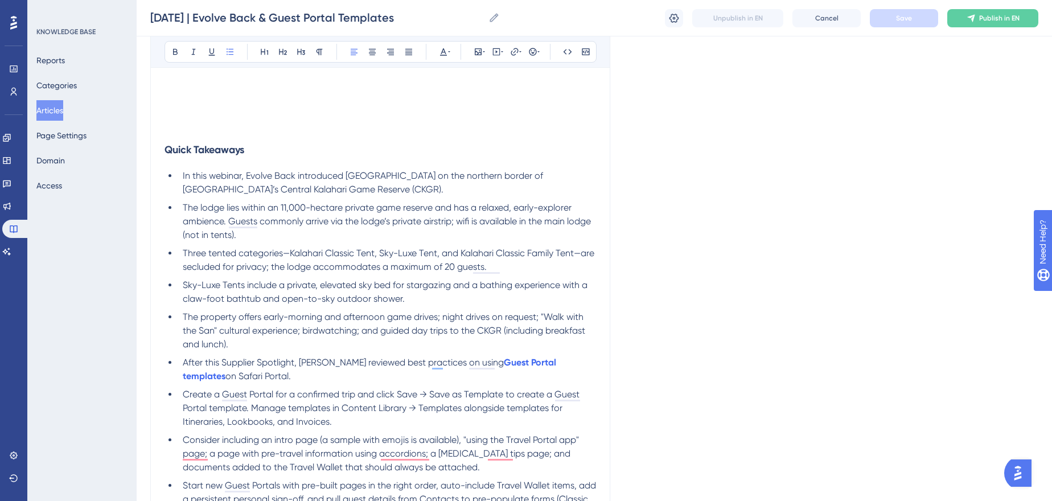
scroll to position [475, 0]
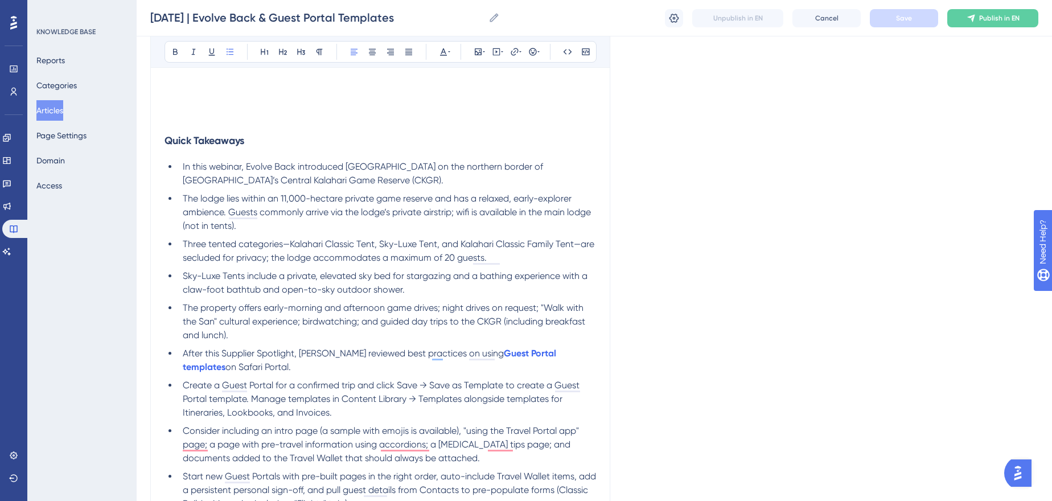
click at [442, 308] on span "The property offers early-morning and afternoon game drives; night drives on re…" at bounding box center [385, 321] width 405 height 38
click at [536, 318] on span "The property offers early-morning and afternoon game drives with night drives o…" at bounding box center [383, 321] width 401 height 38
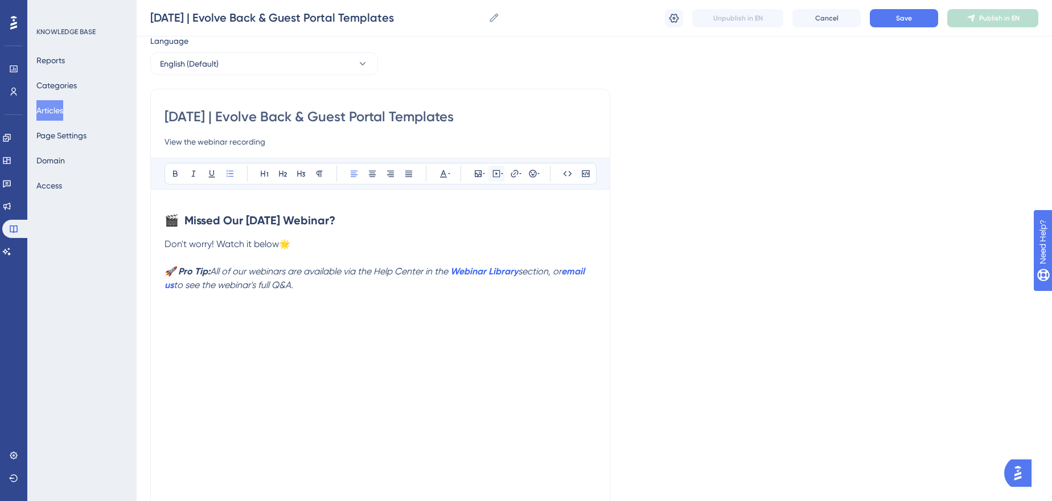
scroll to position [0, 0]
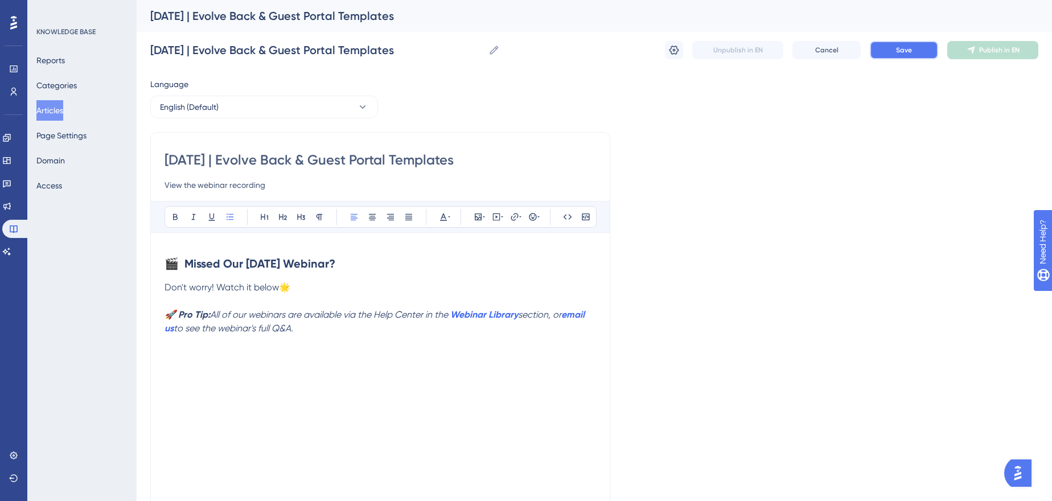
click at [890, 53] on button "Save" at bounding box center [904, 50] width 68 height 18
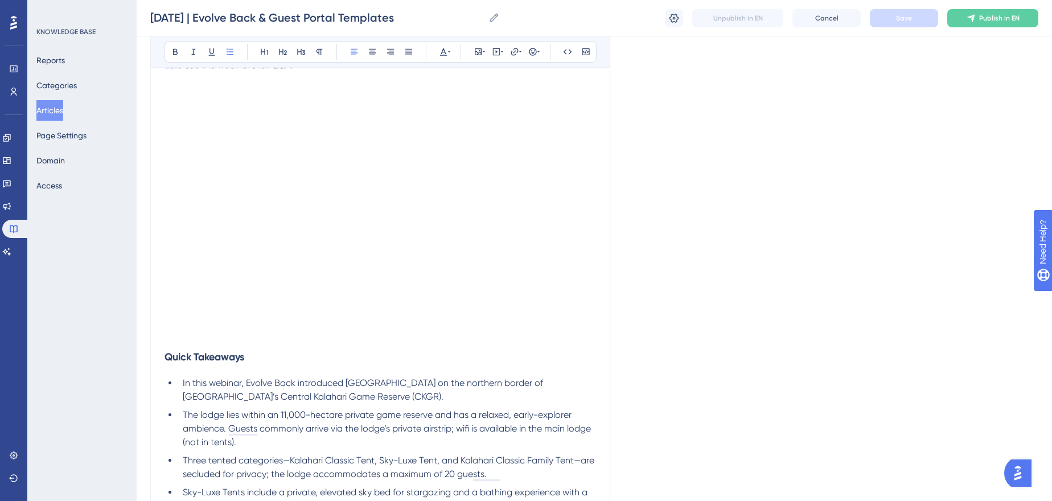
scroll to position [362, 0]
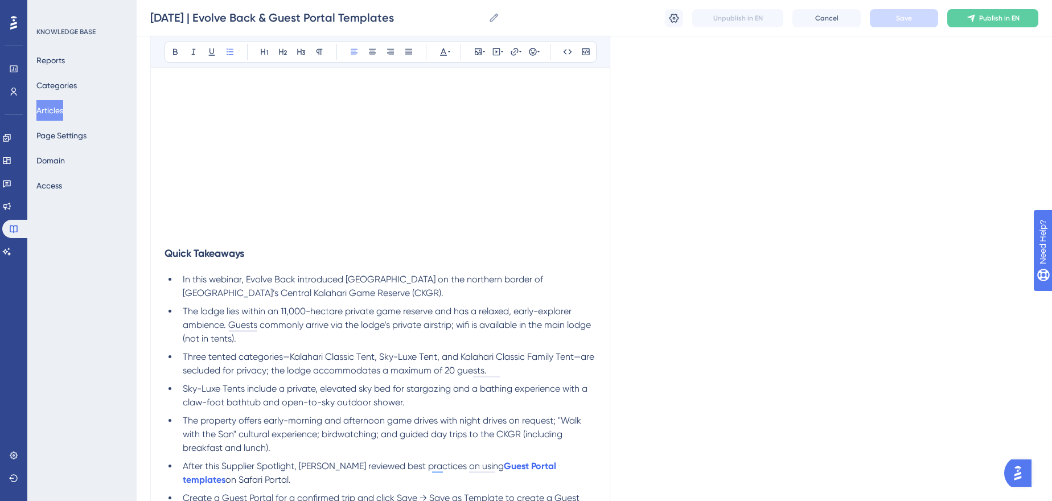
click at [377, 340] on li "The lodge lies within an 11,000-hectare private game reserve and has a relaxed,…" at bounding box center [387, 325] width 418 height 41
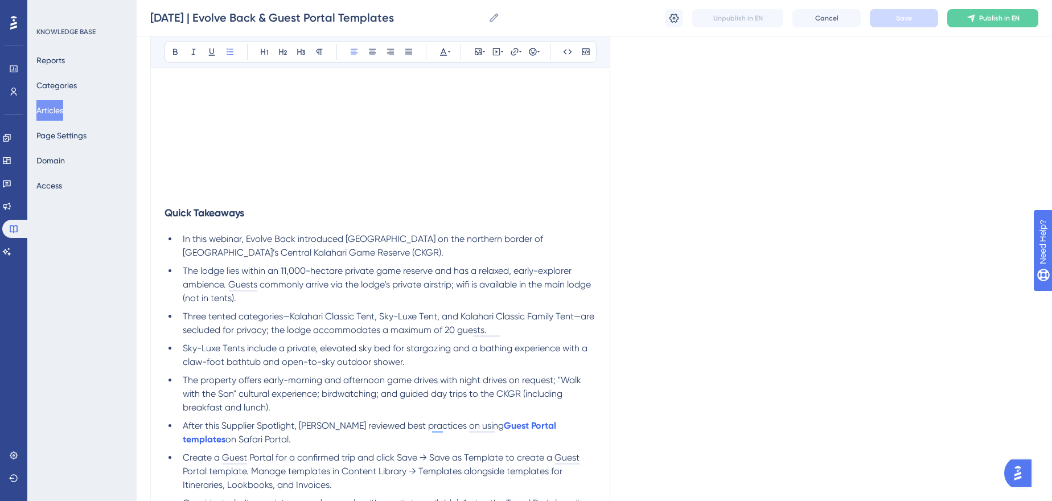
scroll to position [414, 0]
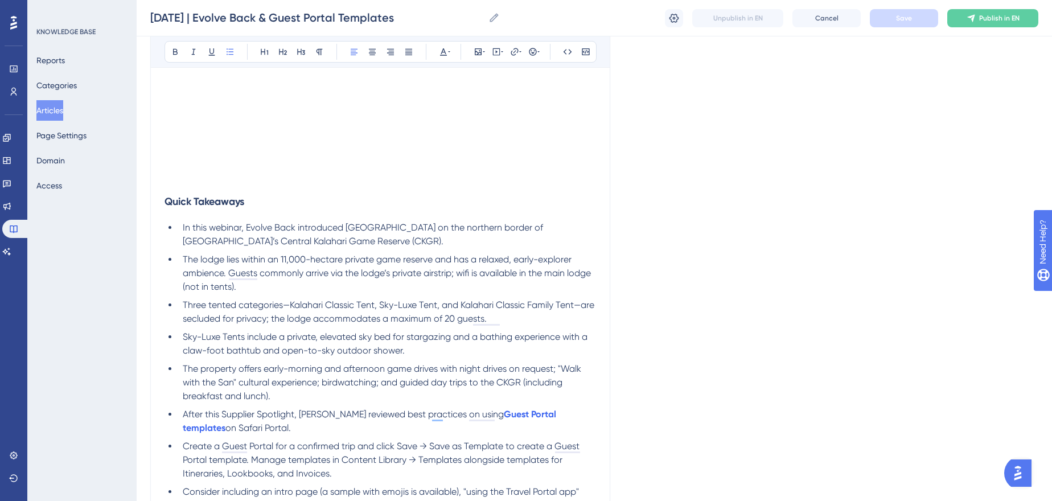
click at [285, 266] on li "The lodge lies within an 11,000-hectare private game reserve and has a relaxed,…" at bounding box center [387, 273] width 418 height 41
click at [284, 317] on span "Three tented categories—Kalahari Classic Tent, Sky-Luxe Tent, and Kalahari Clas…" at bounding box center [390, 311] width 414 height 24
click at [515, 331] on span "Sky-Luxe Tents include a private, elevated sky bed for stargazing and a bathing…" at bounding box center [386, 343] width 407 height 24
click at [202, 353] on span "Sky-Luxe Tents include a private, elevated sky bed for stargazing and a bathing…" at bounding box center [386, 343] width 407 height 24
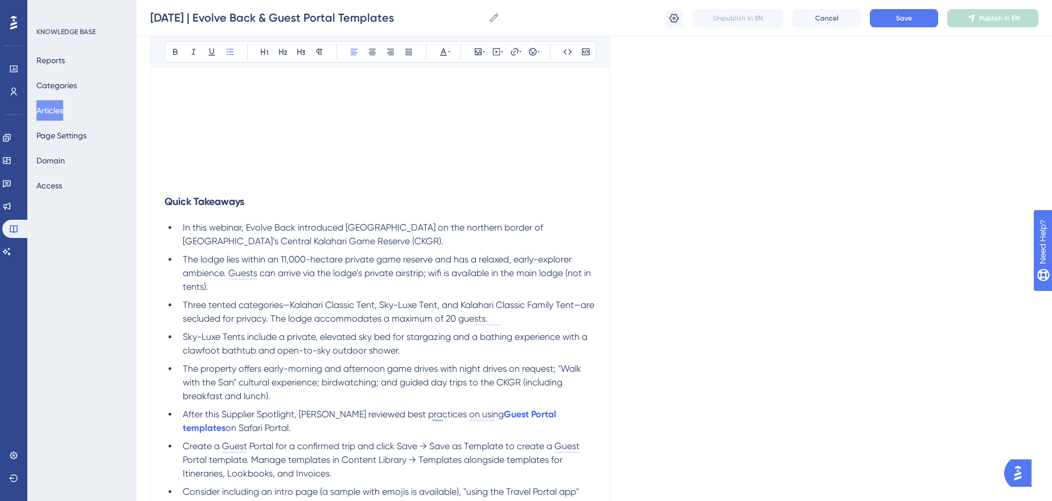
click at [284, 364] on span "The property offers early-morning and afternoon game drives with night drives o…" at bounding box center [383, 382] width 401 height 38
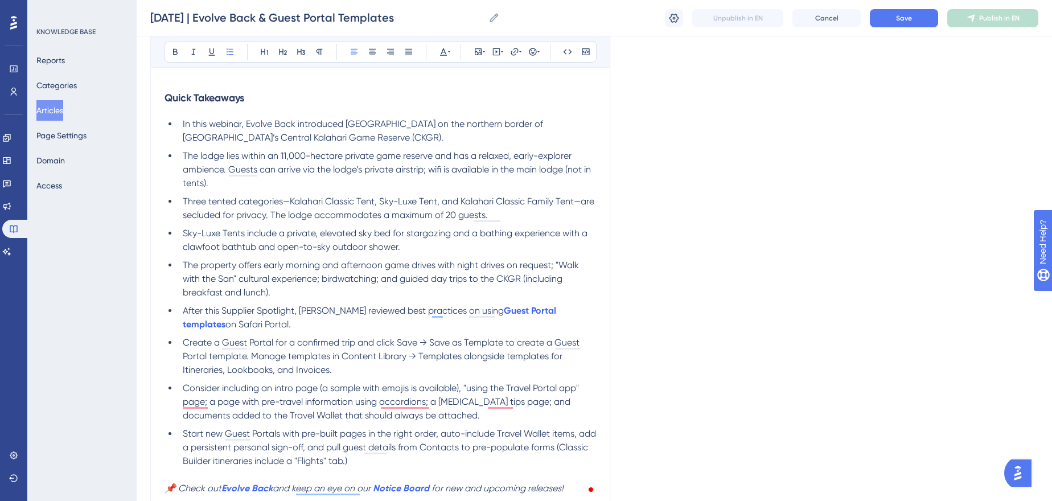
click at [365, 346] on span "Create a Guest Portal for a confirmed trip and click Save → Save as Template to…" at bounding box center [382, 356] width 399 height 38
click at [438, 337] on span "Create a Guest Portal for a confirmed trip, then click Save → Save as Template …" at bounding box center [384, 356] width 403 height 38
click at [431, 343] on span "Create a Guest Portal for a confirmed trip, then click Save → Save as Template …" at bounding box center [384, 356] width 403 height 38
click at [436, 344] on span "Create a Guest Portal for a confirmed trip, then click Save → Save as Template …" at bounding box center [384, 356] width 403 height 38
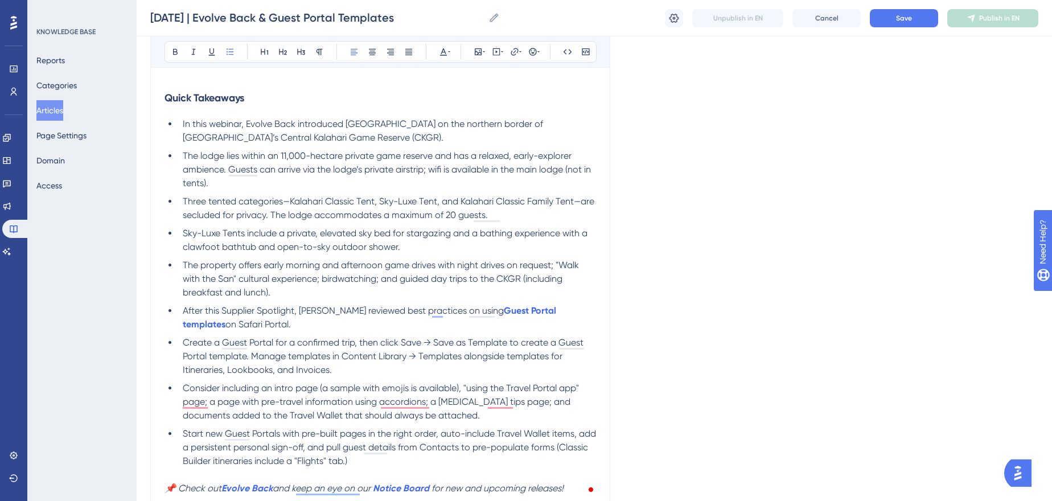
click at [414, 337] on span "Create a Guest Portal for a confirmed trip, then click Save → Save as Template …" at bounding box center [384, 356] width 403 height 38
drag, startPoint x: 434, startPoint y: 344, endPoint x: 510, endPoint y: 342, distance: 75.2
click at [510, 342] on span "→ Save as Template to create a Guest Portal template. Manage templates in Conte…" at bounding box center [382, 356] width 399 height 38
click at [436, 356] on span "to create a Guest Portal template. Manage templates in Content Library → Templa…" at bounding box center [381, 356] width 396 height 38
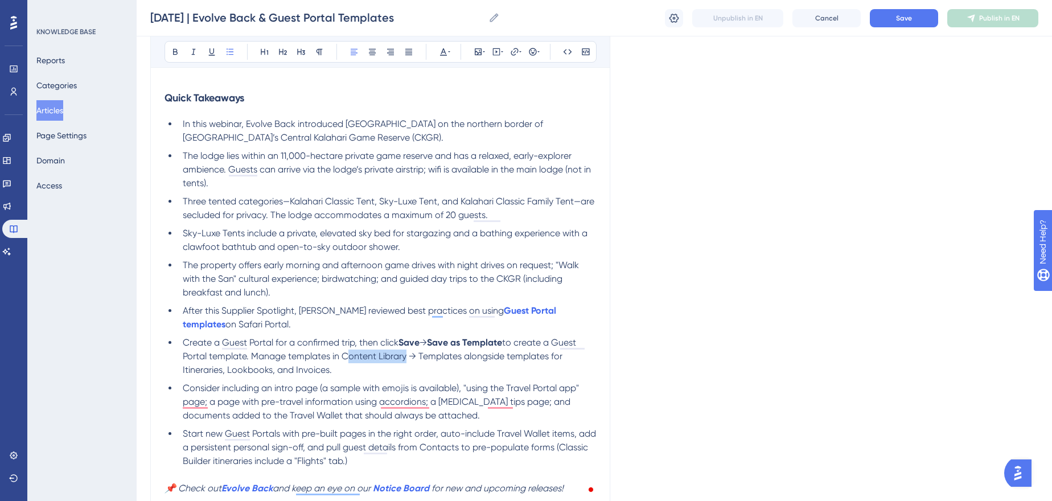
drag, startPoint x: 343, startPoint y: 354, endPoint x: 404, endPoint y: 352, distance: 60.9
click at [404, 352] on span "to create a Guest Portal template. Manage templates in Content Library → Templa…" at bounding box center [381, 356] width 396 height 38
click at [406, 352] on span "to create a Guest Portal template. Manage templates in Content Library → Templa…" at bounding box center [381, 356] width 396 height 38
drag, startPoint x: 406, startPoint y: 352, endPoint x: 367, endPoint y: 354, distance: 39.9
click at [367, 354] on span "to create a Guest Portal template. Manage templates in Content Library → Templa…" at bounding box center [381, 356] width 396 height 38
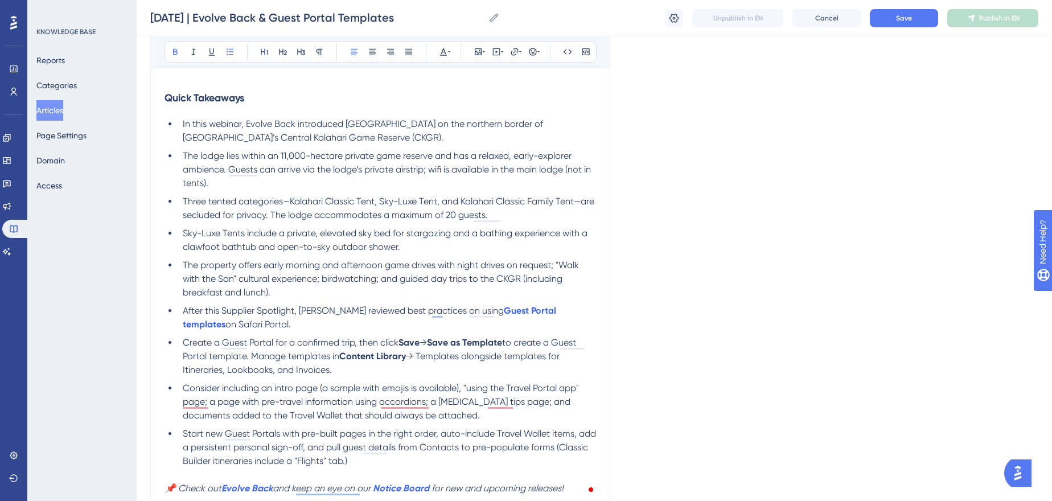
click at [433, 353] on span "→ Templates alongside templates for Itineraries, Lookbooks, and Invoices." at bounding box center [372, 363] width 379 height 24
click at [492, 371] on li "Create a Guest Portal for a confirmed trip, then click Save → Save as Template …" at bounding box center [387, 356] width 418 height 41
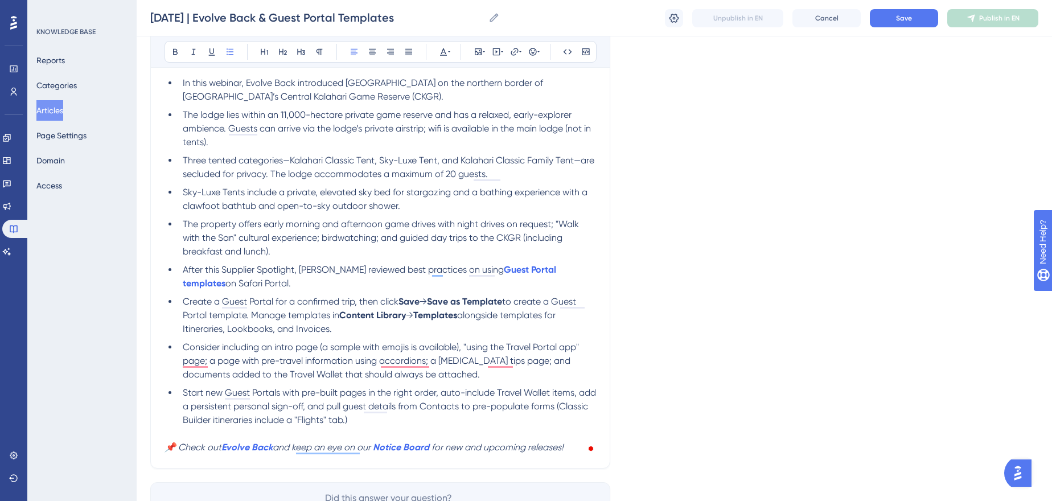
scroll to position [569, 0]
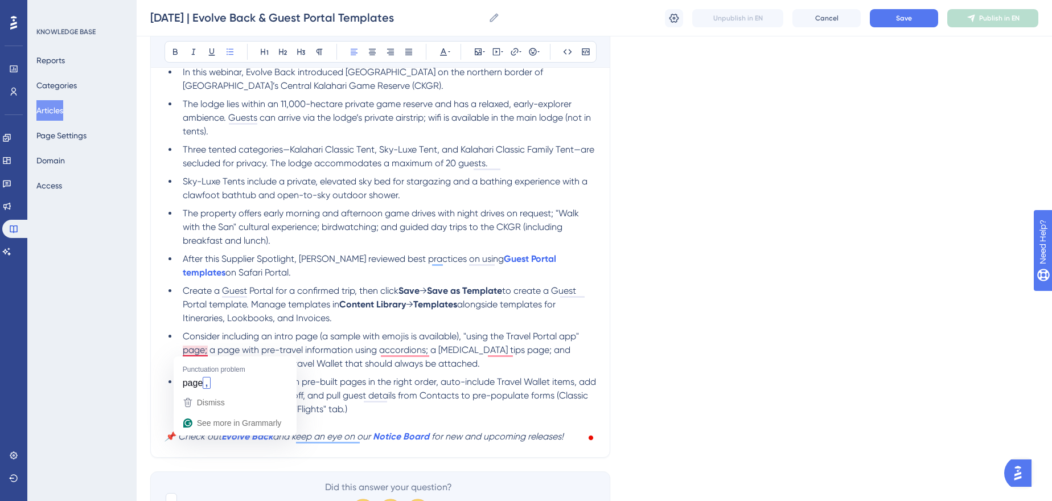
click at [183, 336] on span "Consider including an intro page (a sample with emojis is available), "using th…" at bounding box center [382, 350] width 399 height 38
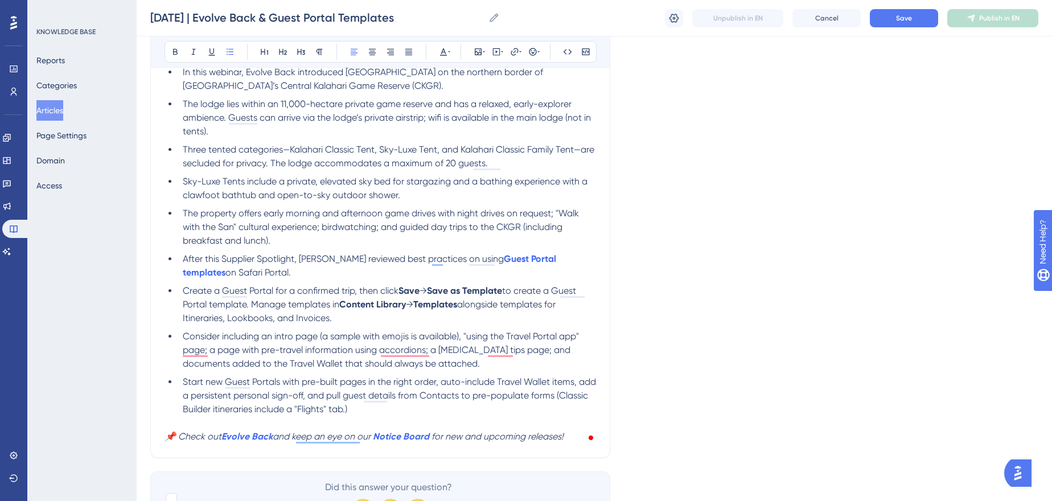
click at [262, 335] on span "Consider including an intro page (a sample with emojis is available), "using th…" at bounding box center [382, 350] width 399 height 38
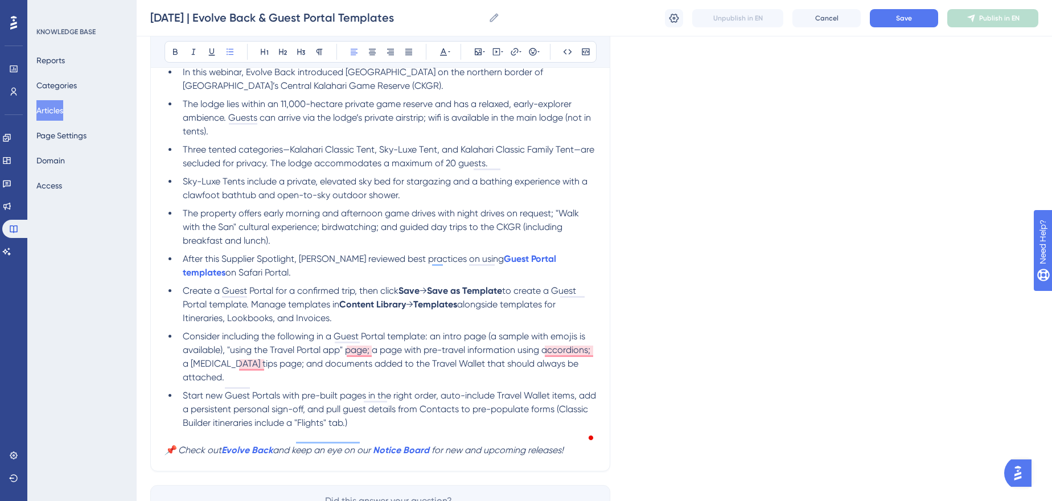
click at [227, 352] on span "Consider including the following in a Guest Portal template: an intro page (a s…" at bounding box center [388, 357] width 410 height 52
click at [340, 364] on span "Consider including the following in a Guest Portal template: an intro page (a s…" at bounding box center [385, 357] width 405 height 52
click at [335, 364] on span "Consider including the following in a Guest Portal template: an intro page (a s…" at bounding box center [385, 357] width 405 height 52
click at [183, 397] on span "Start new Guest Portals with pre-built pages in the right order, auto-include T…" at bounding box center [391, 409] width 416 height 38
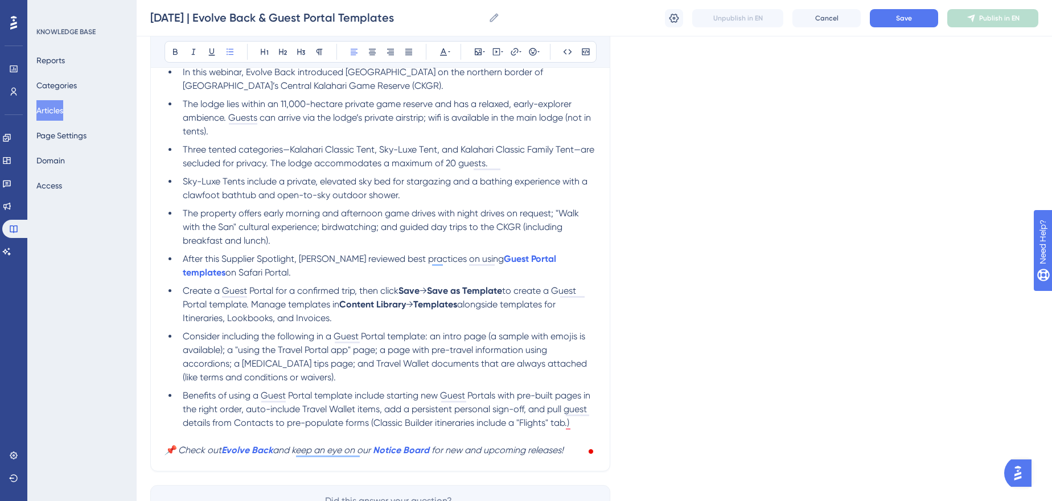
click at [243, 412] on span "Benefits of using a Guest Portal template include starting new Guest Portals wi…" at bounding box center [388, 409] width 410 height 38
click at [240, 411] on span "Benefits of using a Guest Portal template include starting new Guest Portals wi…" at bounding box center [388, 409] width 410 height 38
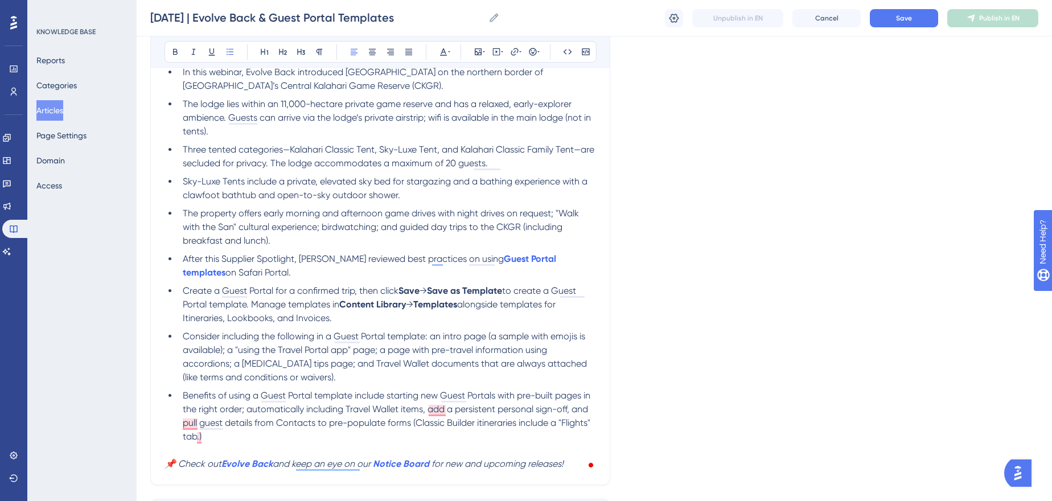
click at [425, 411] on span "Benefits of using a Guest Portal template include starting new Guest Portals wi…" at bounding box center [388, 416] width 410 height 52
click at [478, 404] on span "Benefits of using a Guest Portal template include starting new Guest Portals wi…" at bounding box center [388, 416] width 410 height 52
click at [243, 421] on span "Benefits of using a Guest Portal template include starting new Guest Portals wi…" at bounding box center [388, 416] width 410 height 52
click at [250, 425] on span "Benefits of using a Guest Portal template include starting new Guest Portals wi…" at bounding box center [388, 416] width 410 height 52
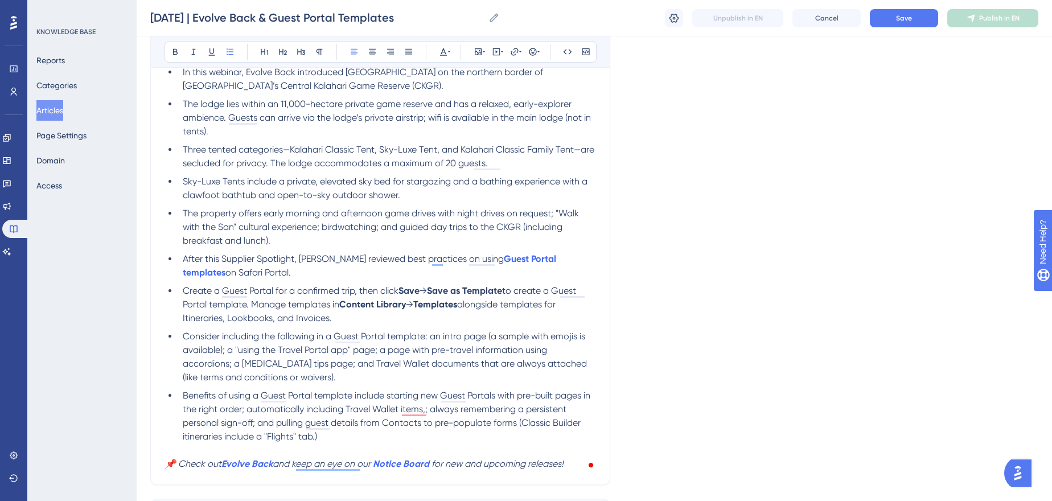
click at [340, 439] on li "Benefits of using a Guest Portal template include starting new Guest Portals wi…" at bounding box center [387, 416] width 418 height 55
click at [223, 438] on span "Benefits of using a Guest Portal template include starting new Guest Portals wi…" at bounding box center [388, 416] width 410 height 52
click at [186, 437] on span "Benefits of using a Guest Portal template include starting new Guest Portals wi…" at bounding box center [388, 416] width 410 height 52
drag, startPoint x: 446, startPoint y: 438, endPoint x: 517, endPoint y: 420, distance: 73.6
click at [517, 420] on li "Benefits of using a Guest Portal template include starting new Guest Portals wi…" at bounding box center [387, 416] width 418 height 55
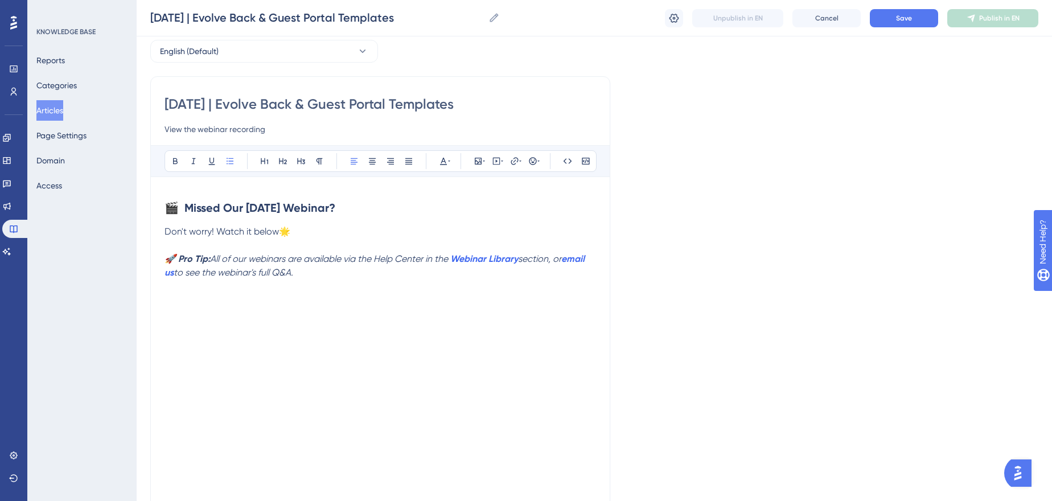
scroll to position [0, 0]
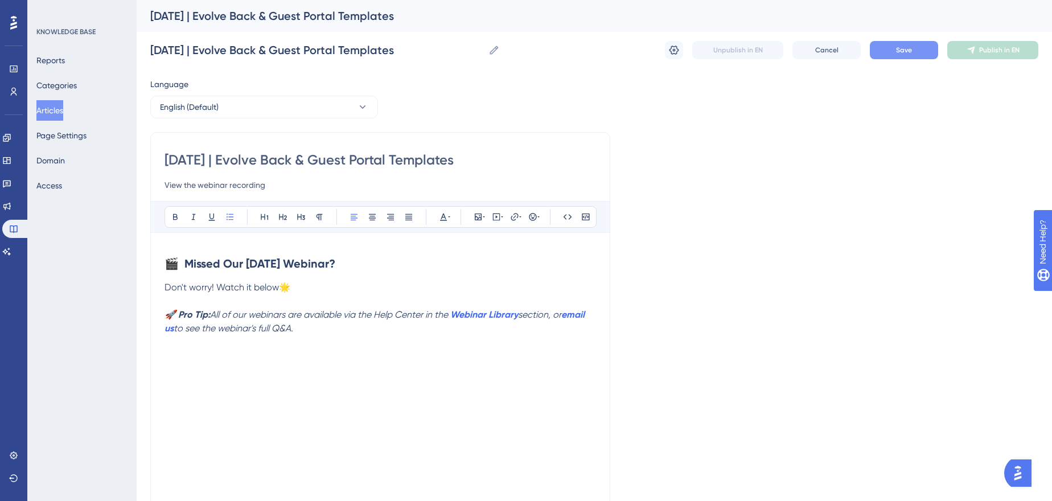
click at [898, 42] on button "Save" at bounding box center [904, 50] width 68 height 18
click at [969, 47] on icon at bounding box center [971, 50] width 9 height 9
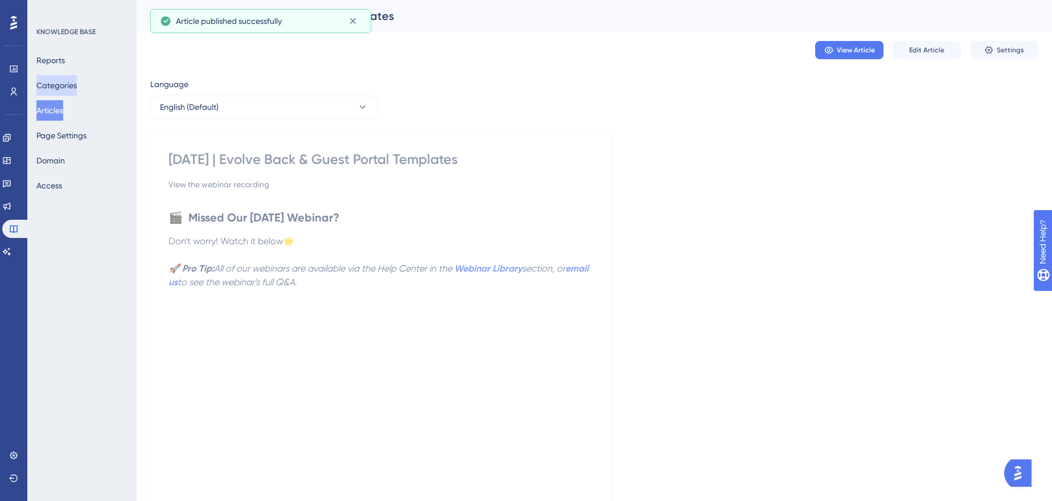
drag, startPoint x: 61, startPoint y: 89, endPoint x: 954, endPoint y: 0, distance: 897.1
click at [62, 89] on button "Categories" at bounding box center [56, 85] width 40 height 20
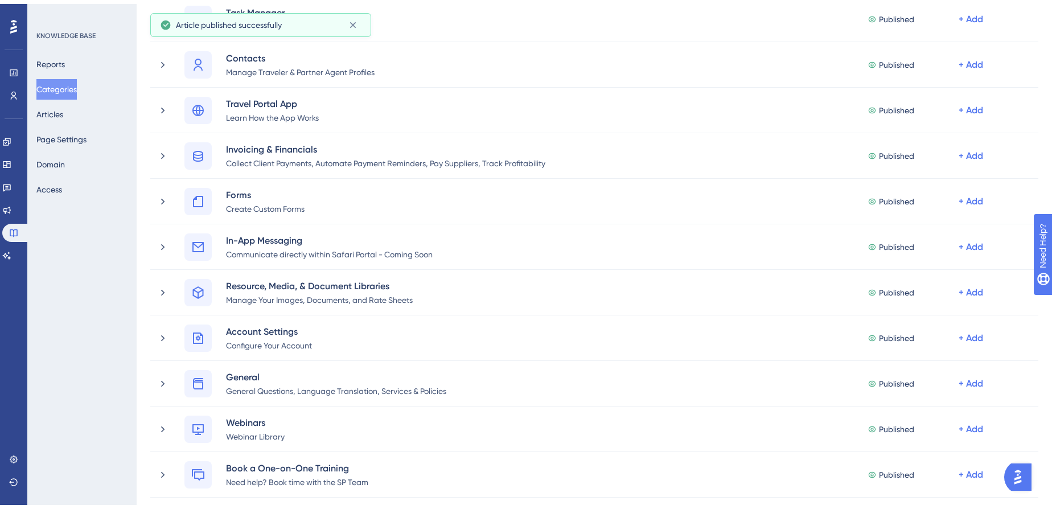
scroll to position [724, 0]
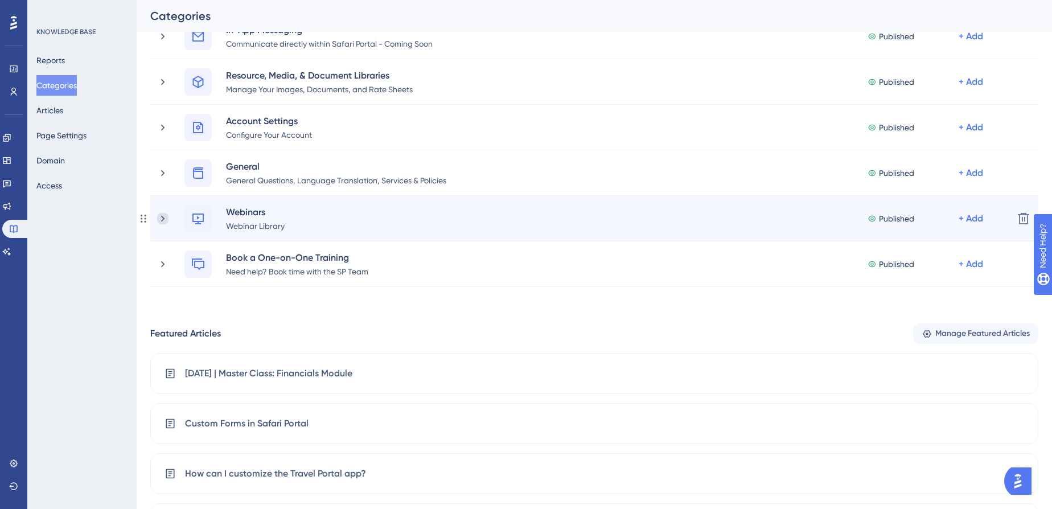
click at [159, 219] on icon at bounding box center [162, 218] width 11 height 11
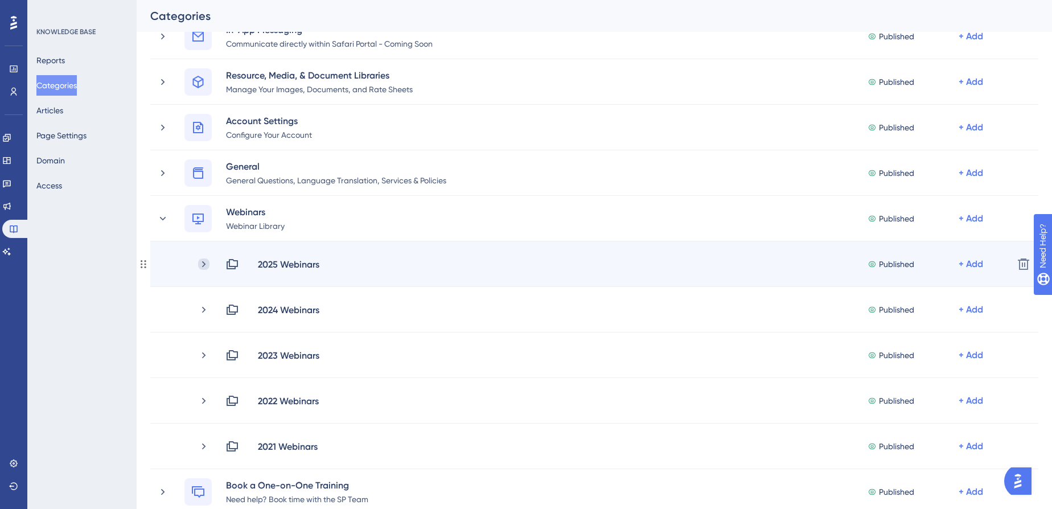
click at [203, 268] on icon at bounding box center [203, 263] width 11 height 11
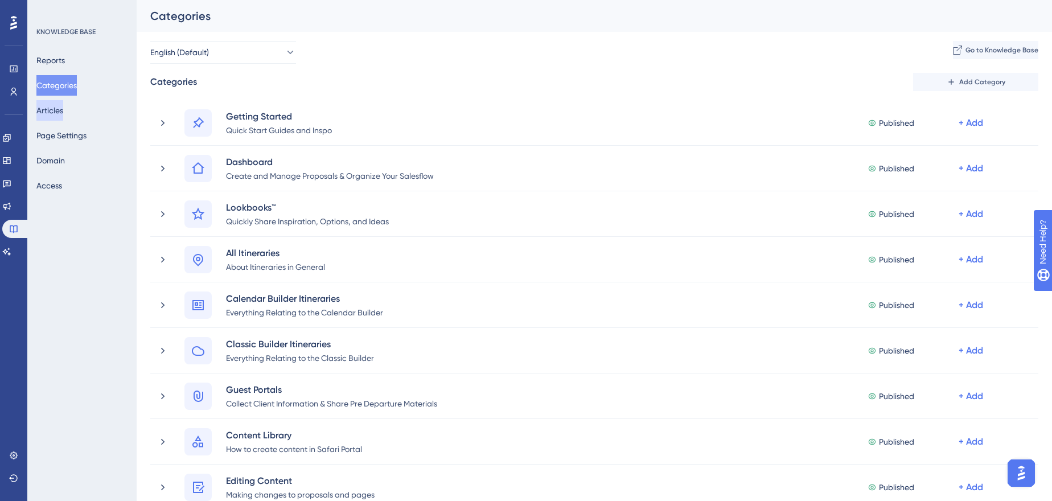
click at [54, 108] on button "Articles" at bounding box center [49, 110] width 27 height 20
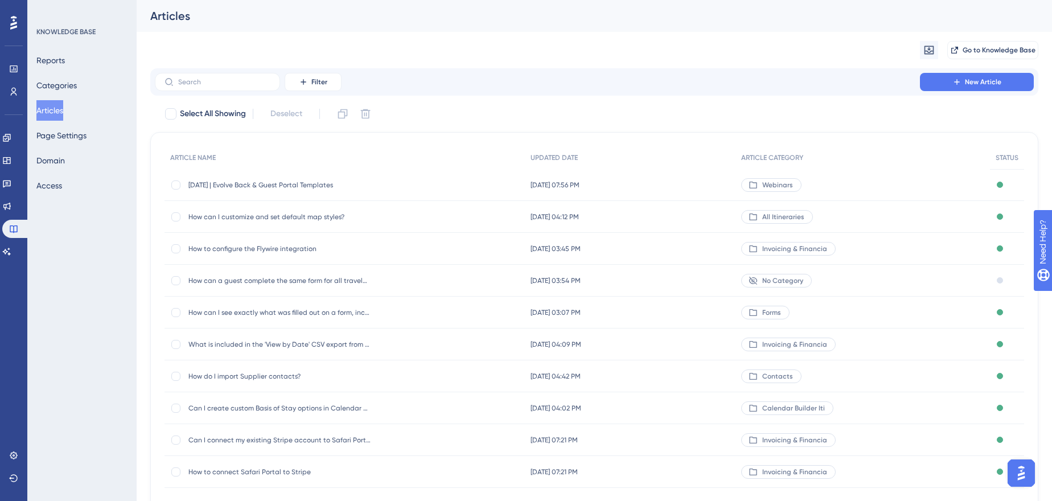
click at [278, 184] on span "[DATE] | Evolve Back & Guest Portal Templates" at bounding box center [279, 184] width 182 height 9
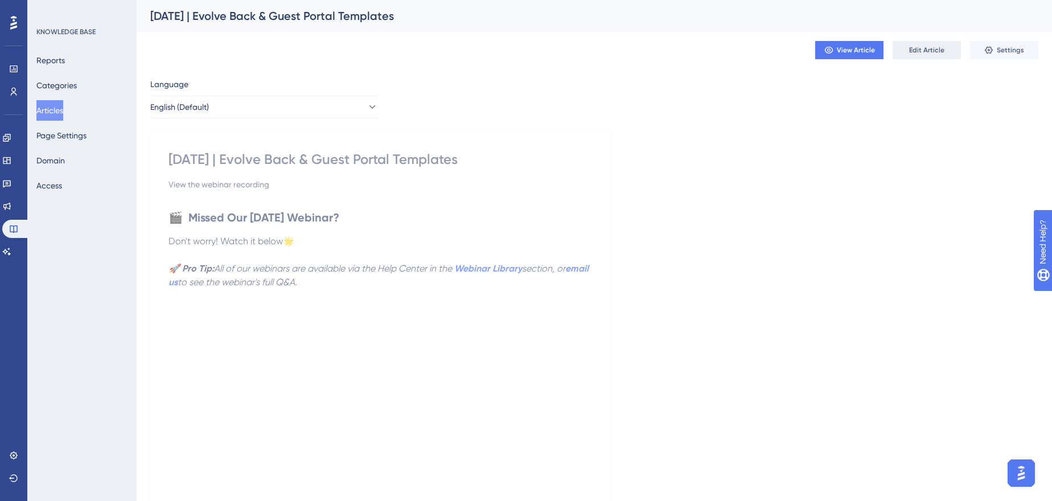
click at [942, 56] on button "Edit Article" at bounding box center [927, 50] width 68 height 18
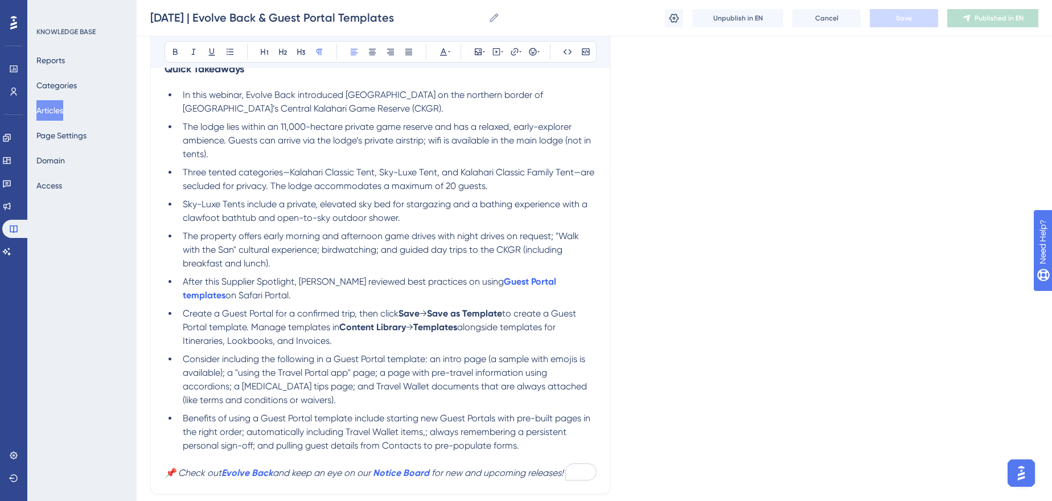
scroll to position [639, 0]
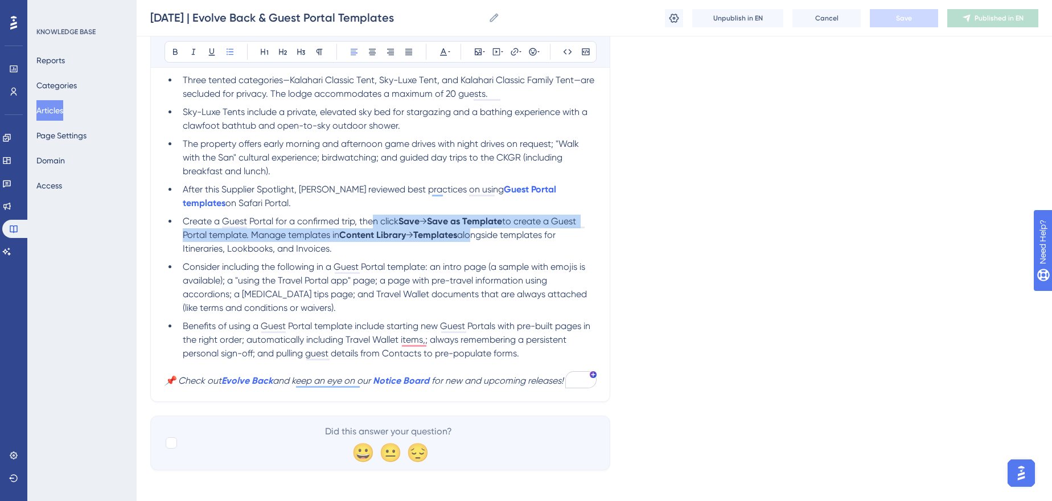
drag, startPoint x: 413, startPoint y: 221, endPoint x: 477, endPoint y: 231, distance: 64.0
click at [477, 231] on li "Create a Guest Portal for a confirmed trip, then click Save → Save as Template …" at bounding box center [387, 235] width 418 height 41
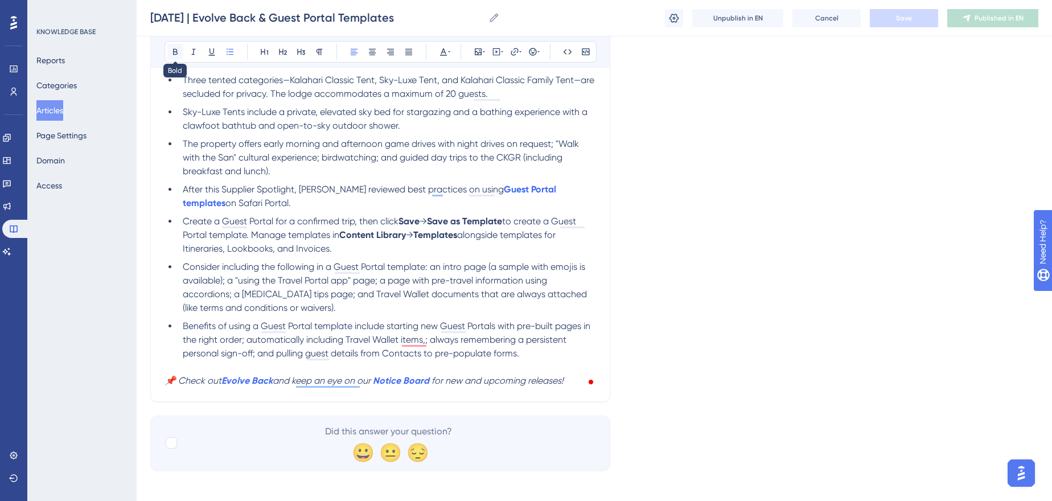
click at [171, 55] on icon at bounding box center [175, 51] width 9 height 9
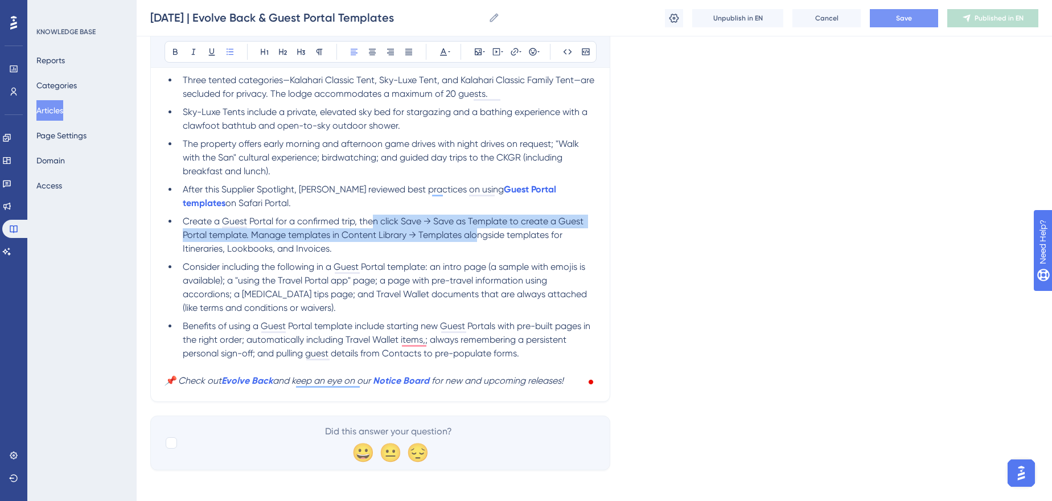
click at [918, 23] on button "Save" at bounding box center [904, 18] width 68 height 18
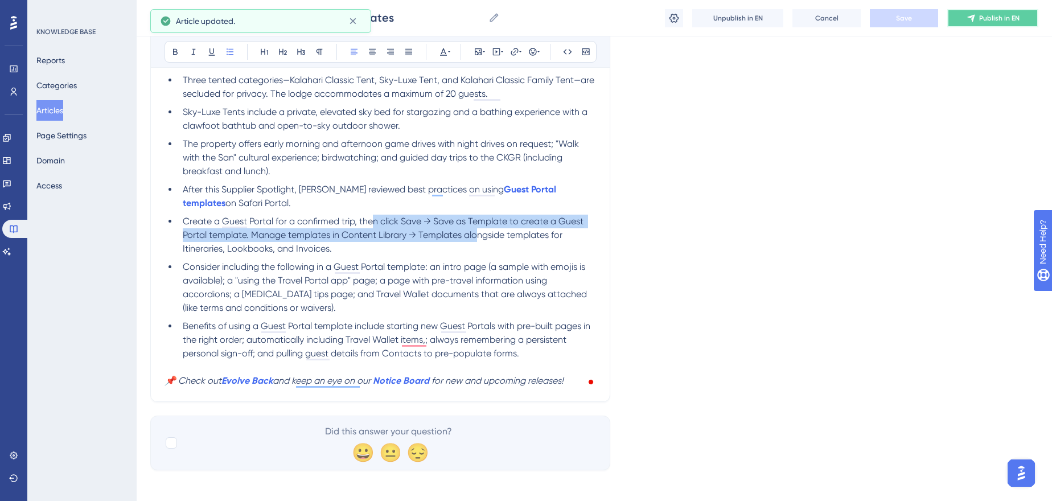
click at [1008, 20] on span "Publish in EN" at bounding box center [999, 18] width 40 height 9
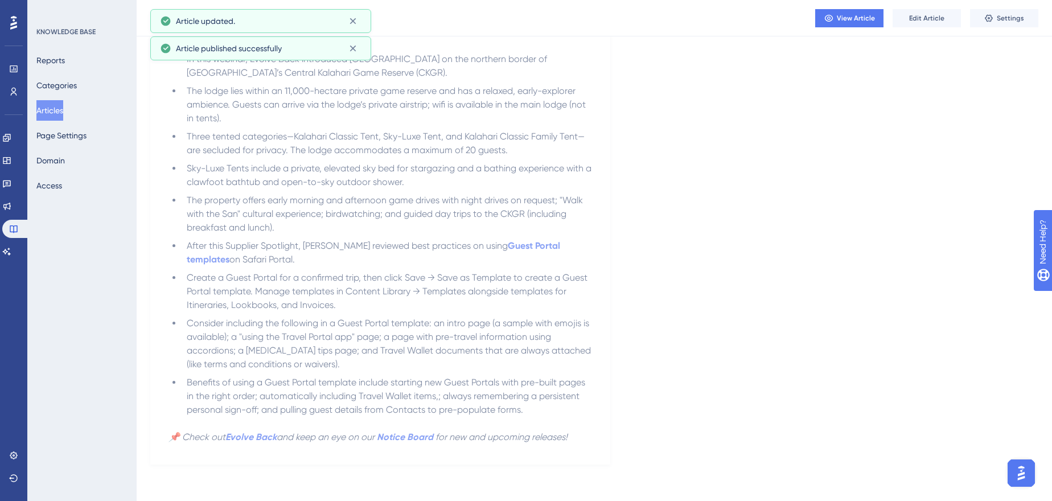
scroll to position [532, 0]
